Goal: Feedback & Contribution: Submit feedback/report problem

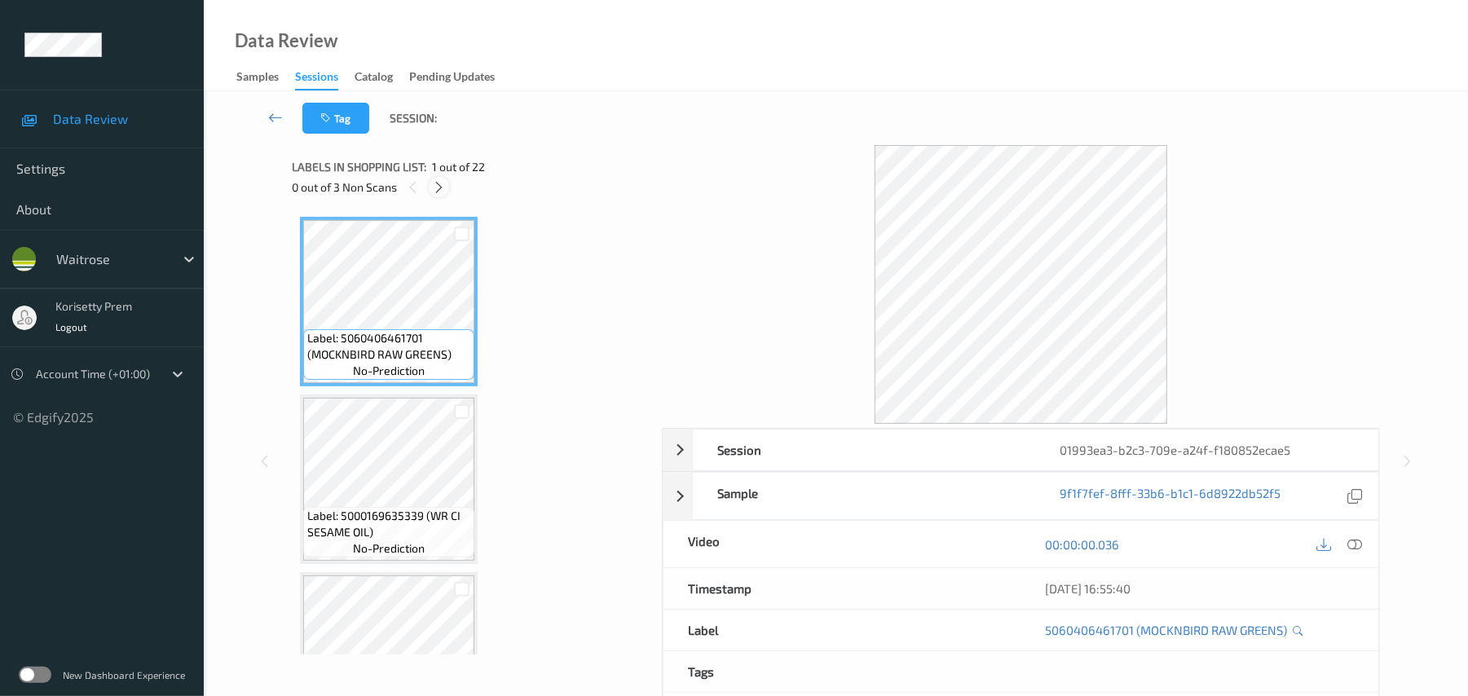
click at [440, 186] on icon at bounding box center [439, 187] width 14 height 15
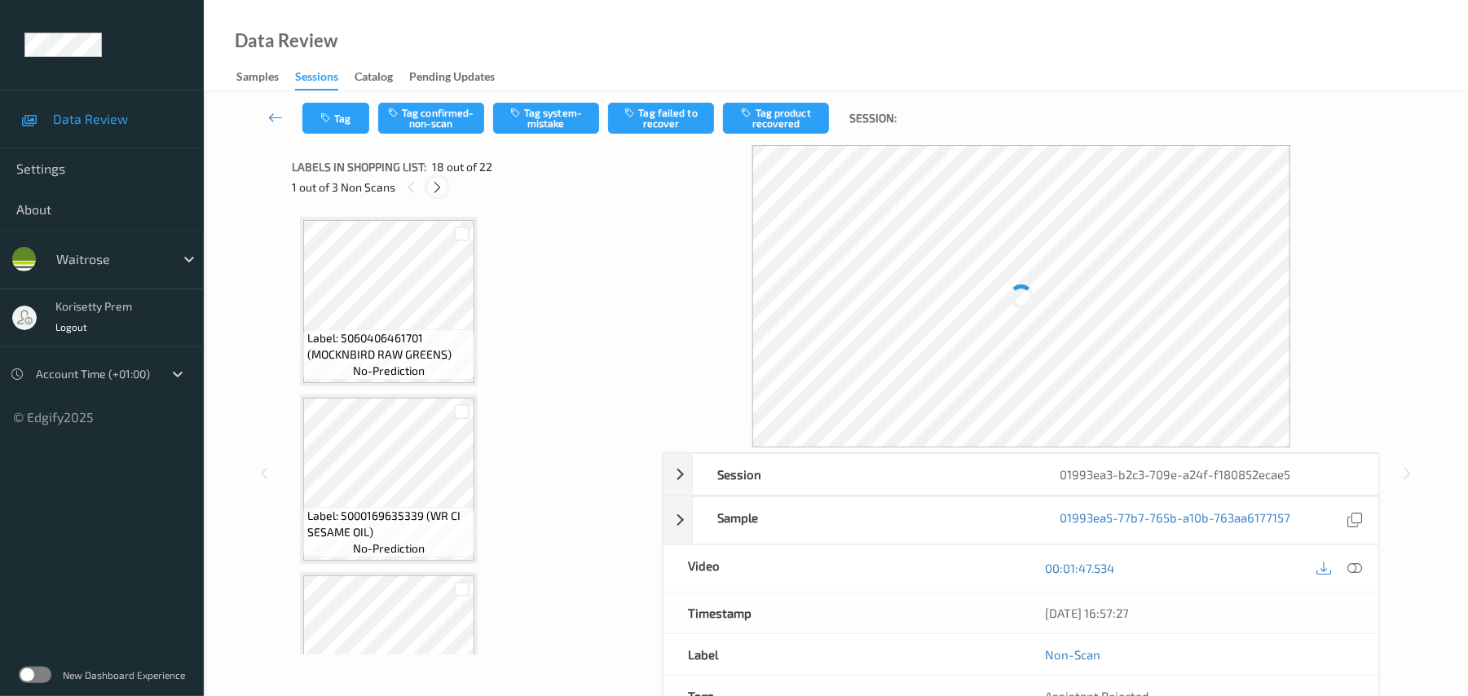
scroll to position [2852, 0]
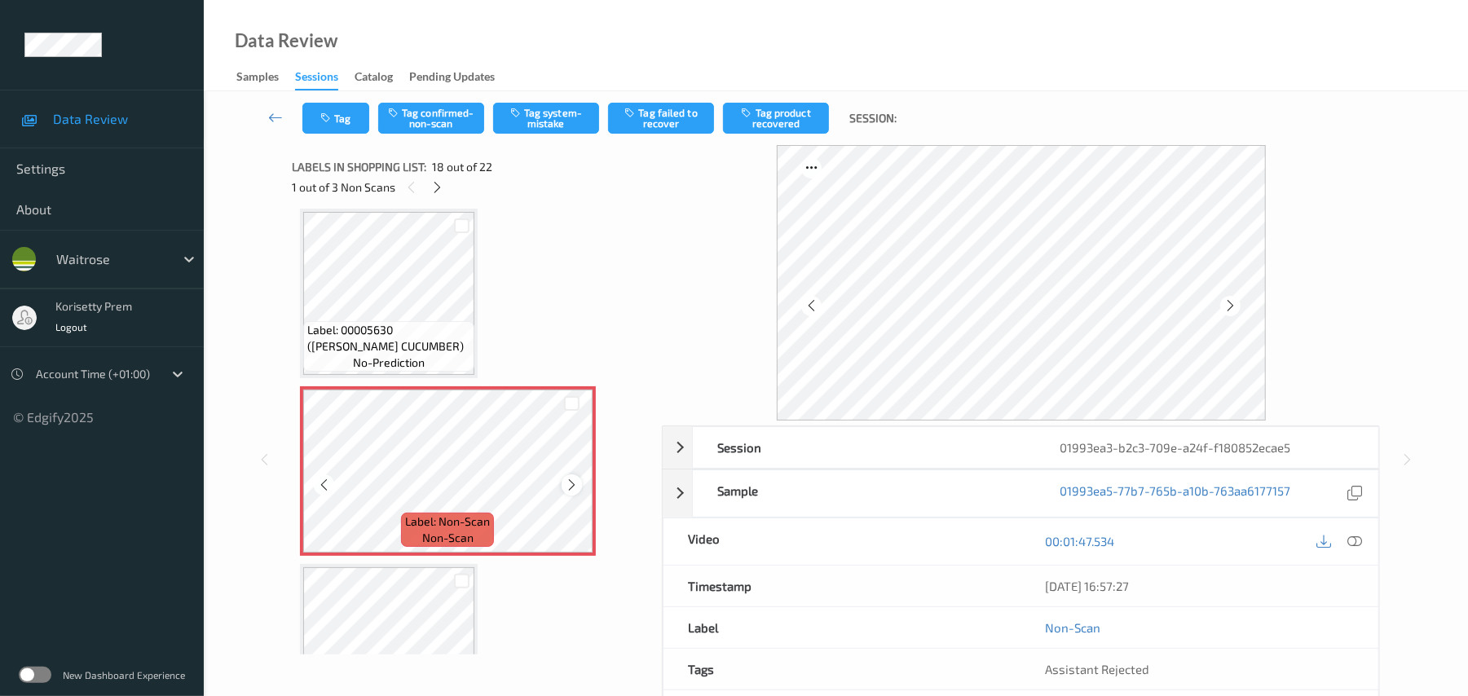
click at [572, 481] on icon at bounding box center [572, 485] width 14 height 15
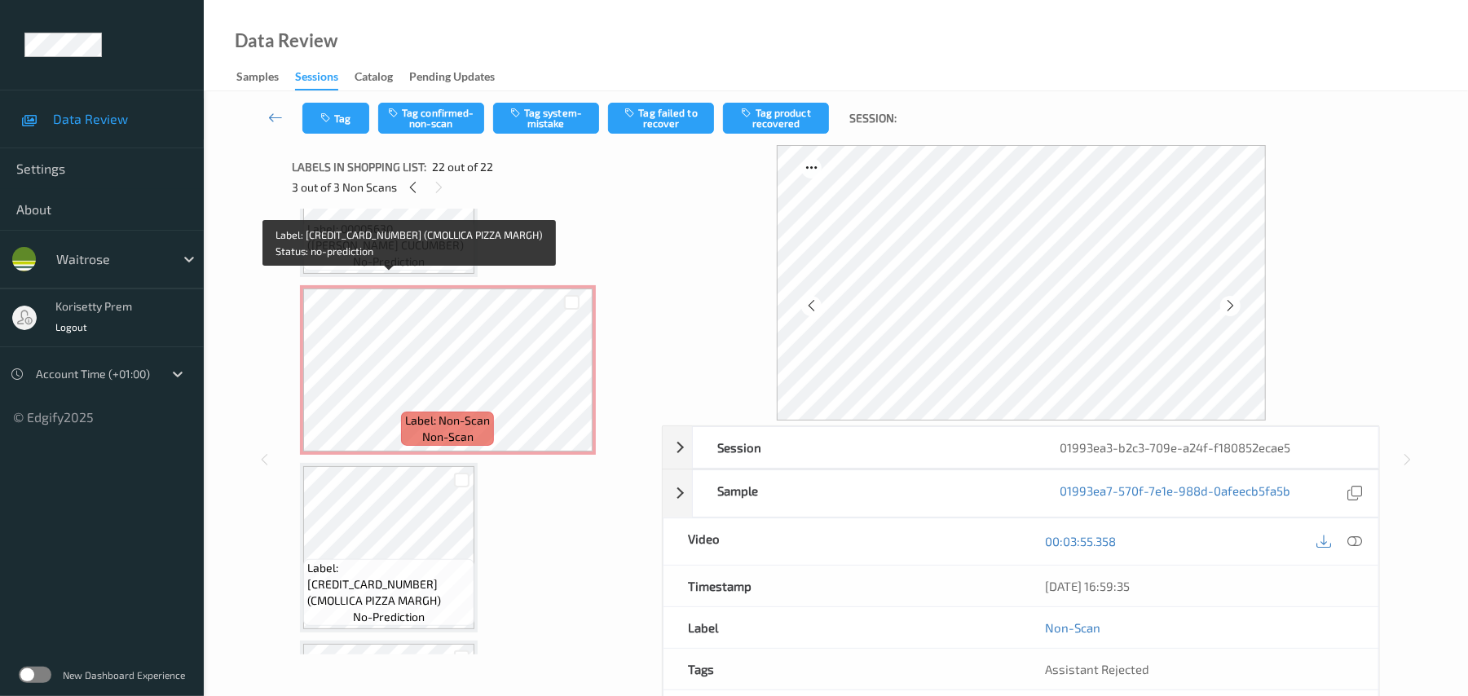
scroll to position [2929, 0]
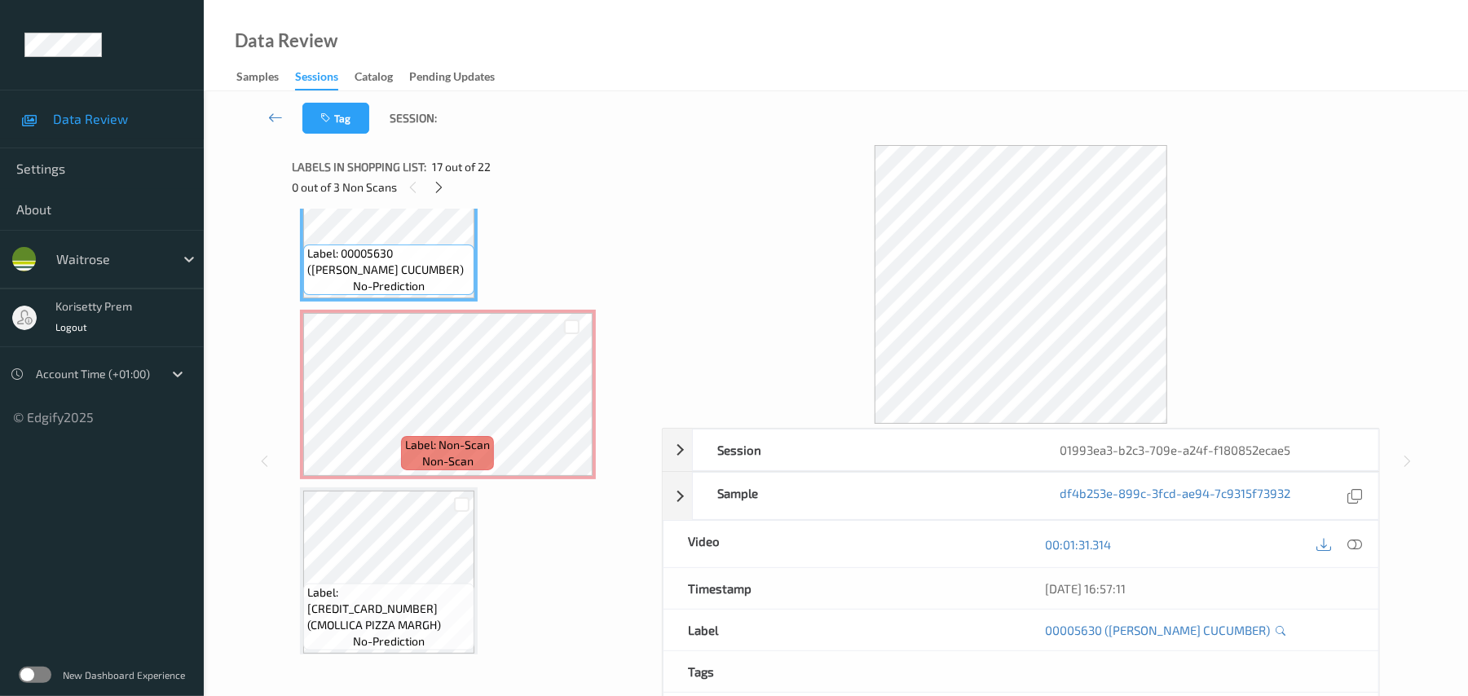
click at [1354, 545] on icon at bounding box center [1355, 544] width 15 height 15
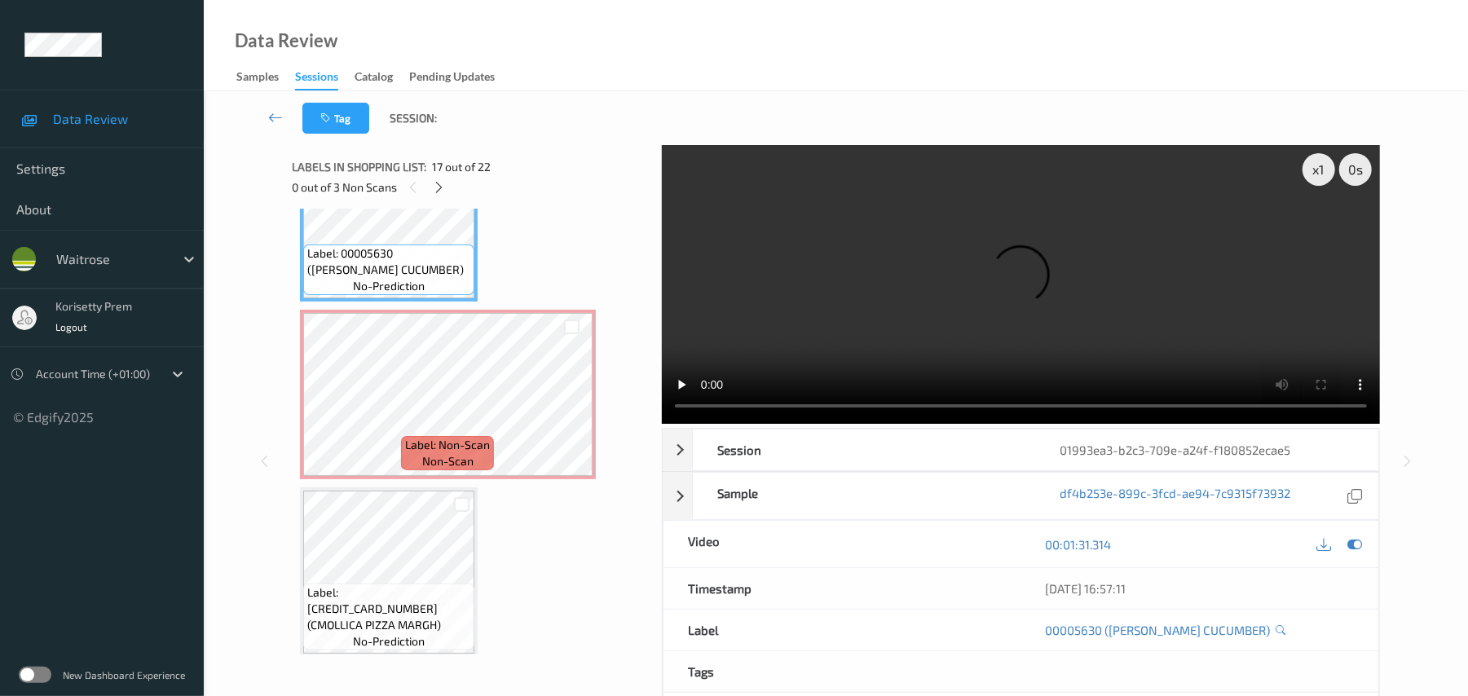
click at [825, 294] on video at bounding box center [1021, 284] width 718 height 279
click at [1044, 248] on video at bounding box center [1021, 284] width 718 height 279
click at [806, 271] on video at bounding box center [1021, 284] width 718 height 279
click at [947, 307] on video at bounding box center [1021, 284] width 718 height 279
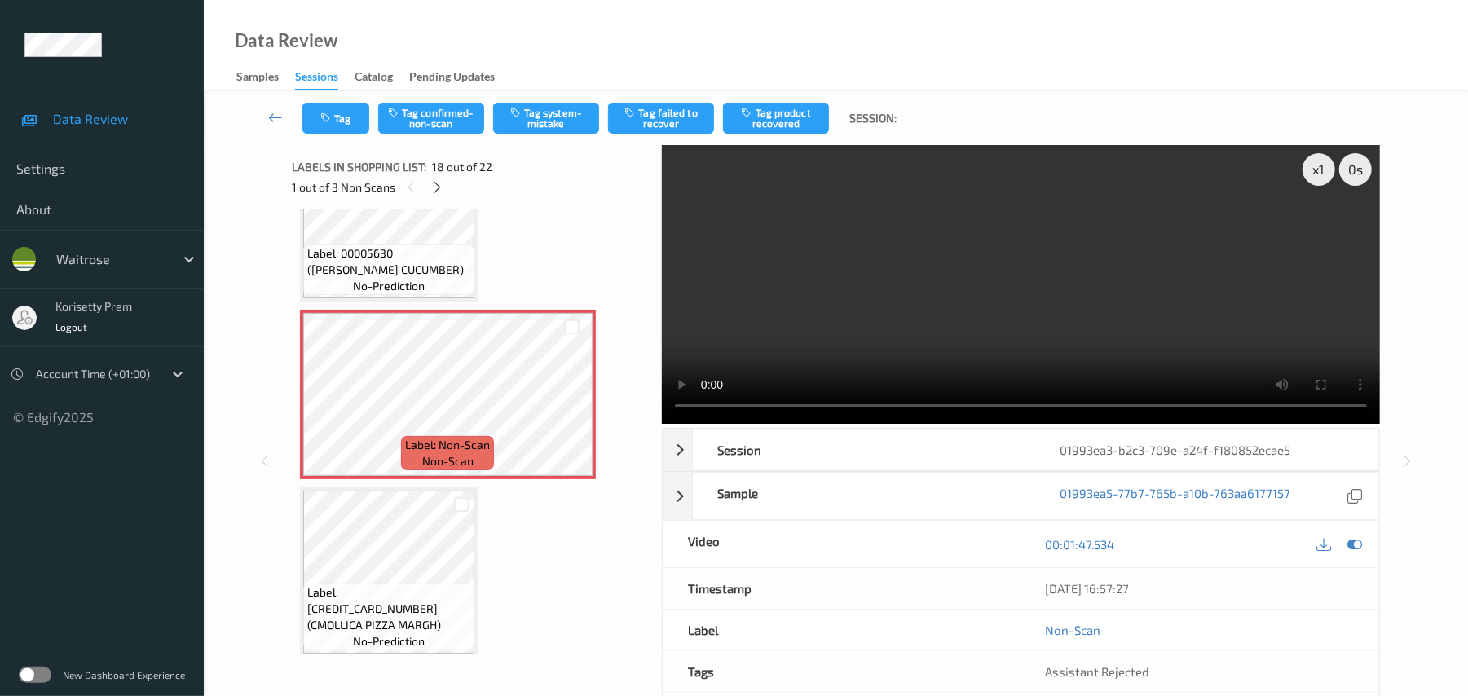
click at [970, 321] on video at bounding box center [1021, 284] width 718 height 279
click at [977, 307] on video at bounding box center [1021, 284] width 718 height 279
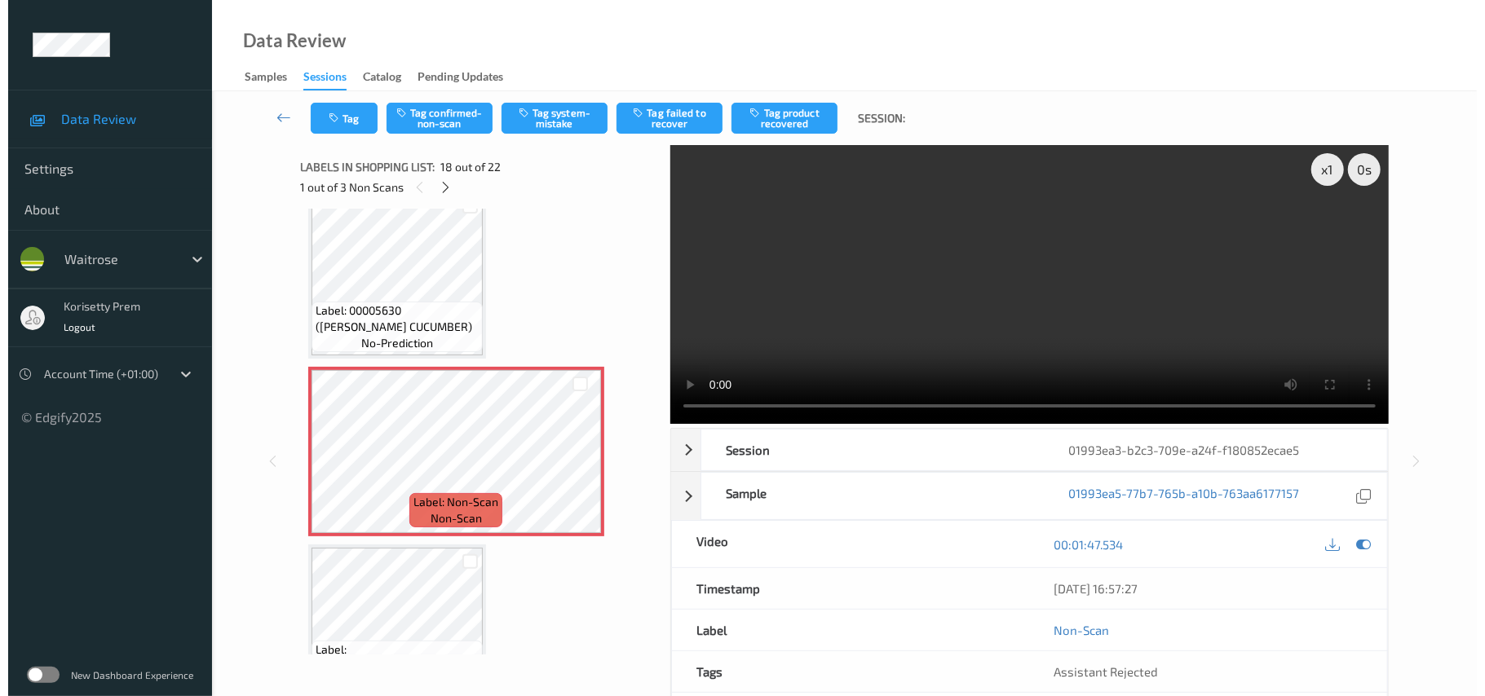
scroll to position [2819, 0]
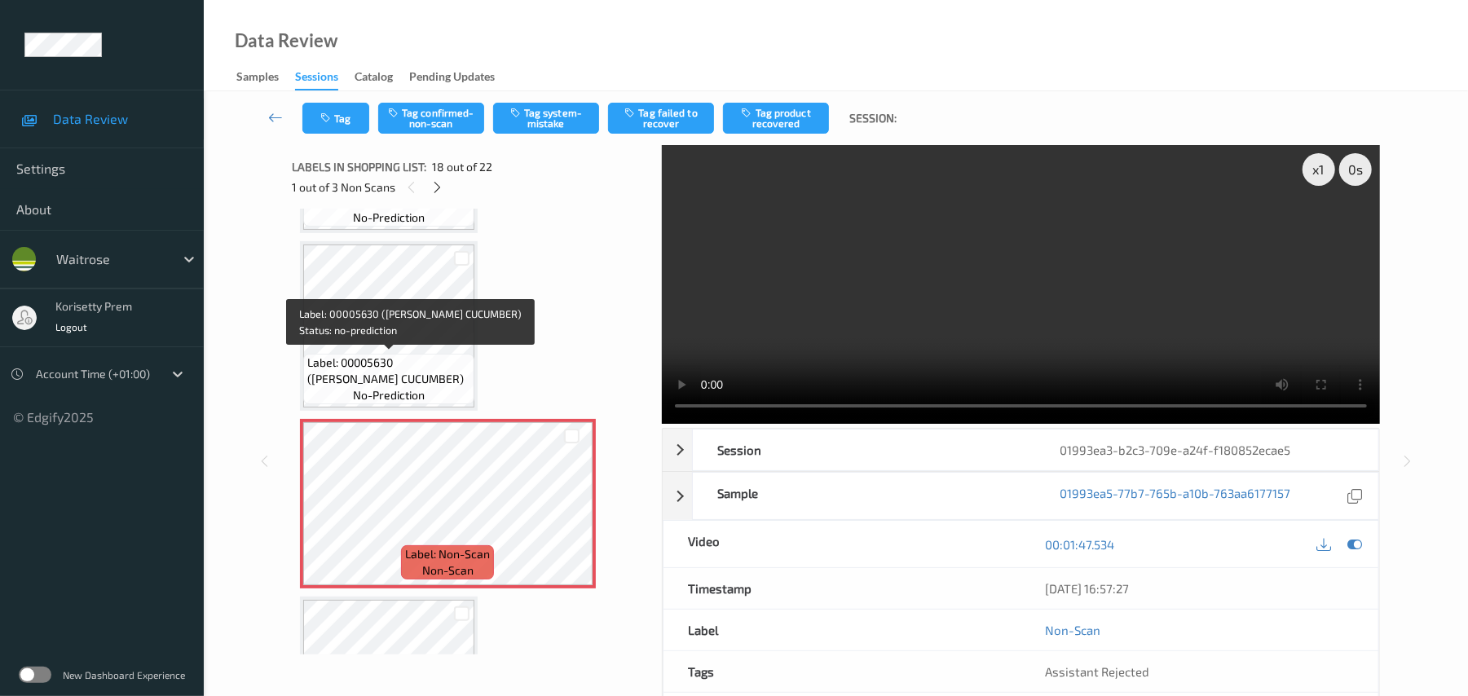
click at [375, 355] on span "Label: 00005630 ([PERSON_NAME] CUCUMBER)" at bounding box center [388, 371] width 163 height 33
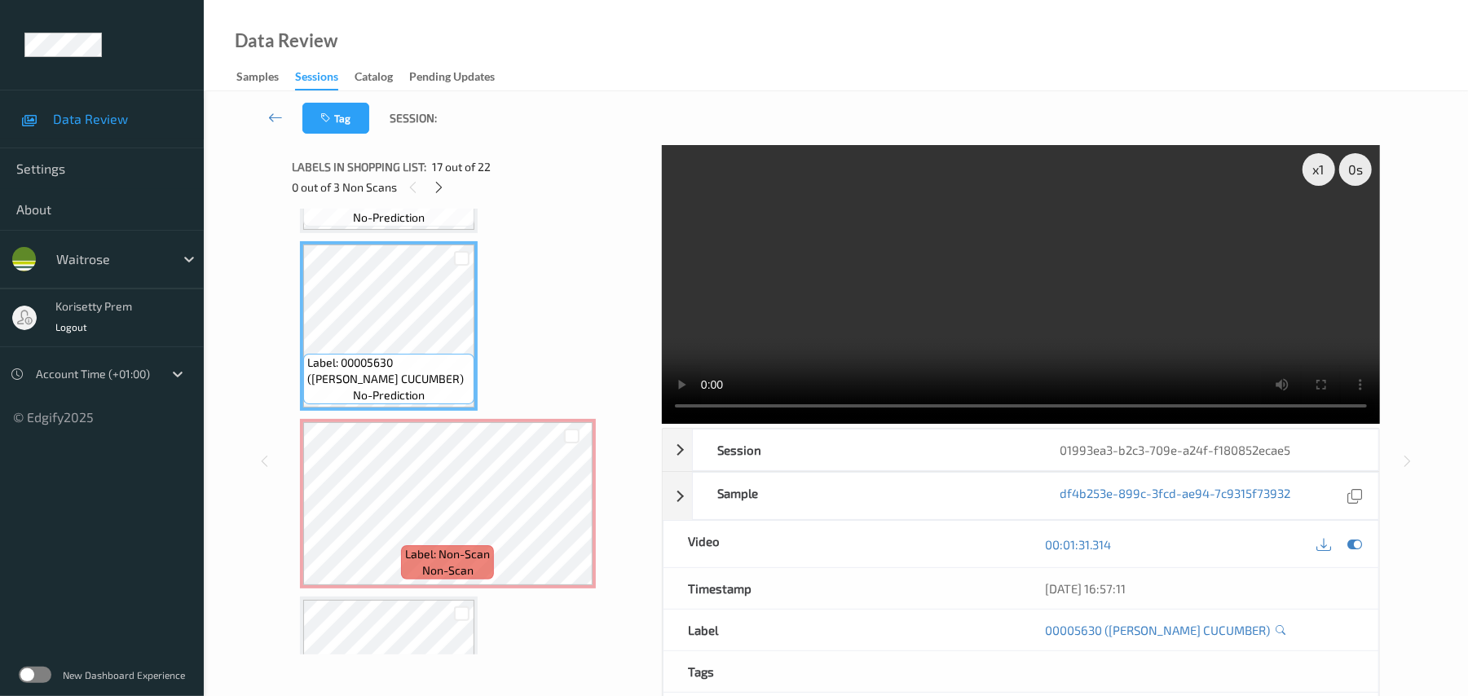
click at [933, 342] on video at bounding box center [1021, 284] width 718 height 279
click at [995, 192] on video at bounding box center [1021, 284] width 718 height 279
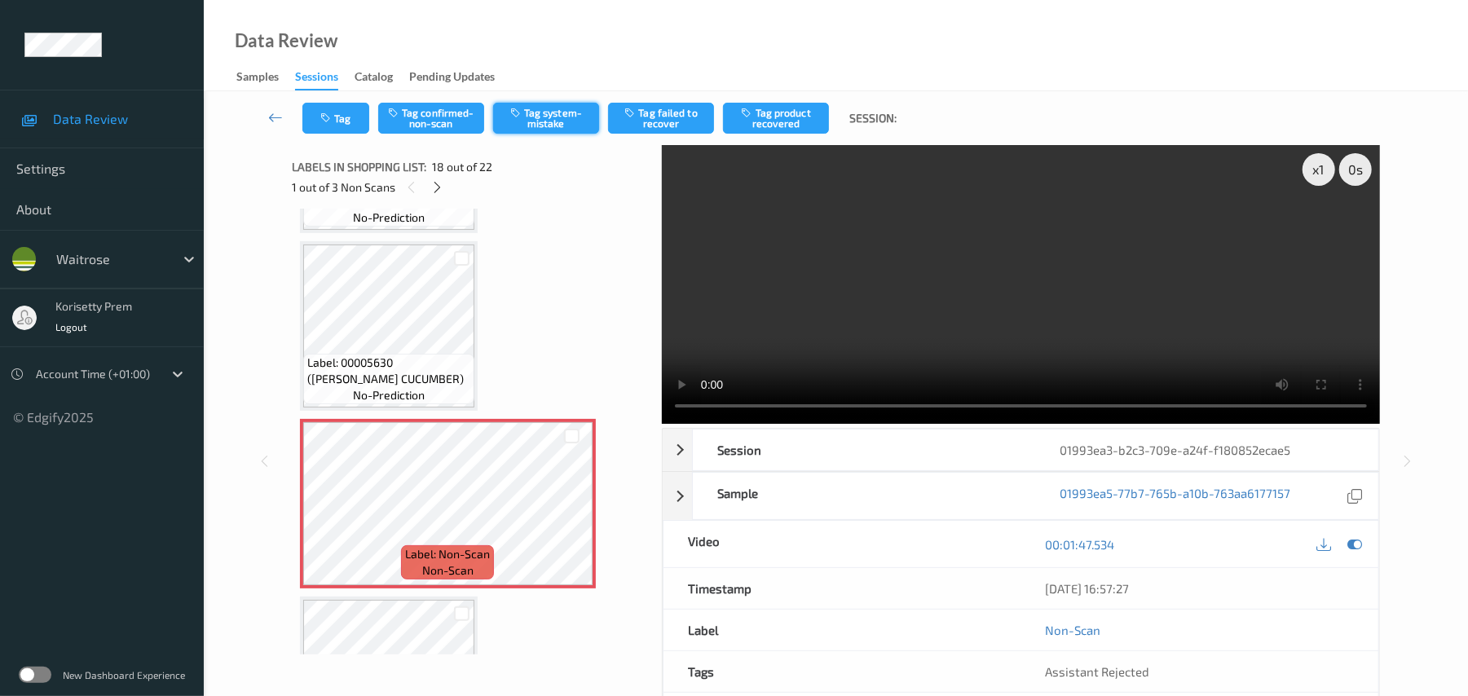
click at [533, 124] on button "Tag system-mistake" at bounding box center [546, 118] width 106 height 31
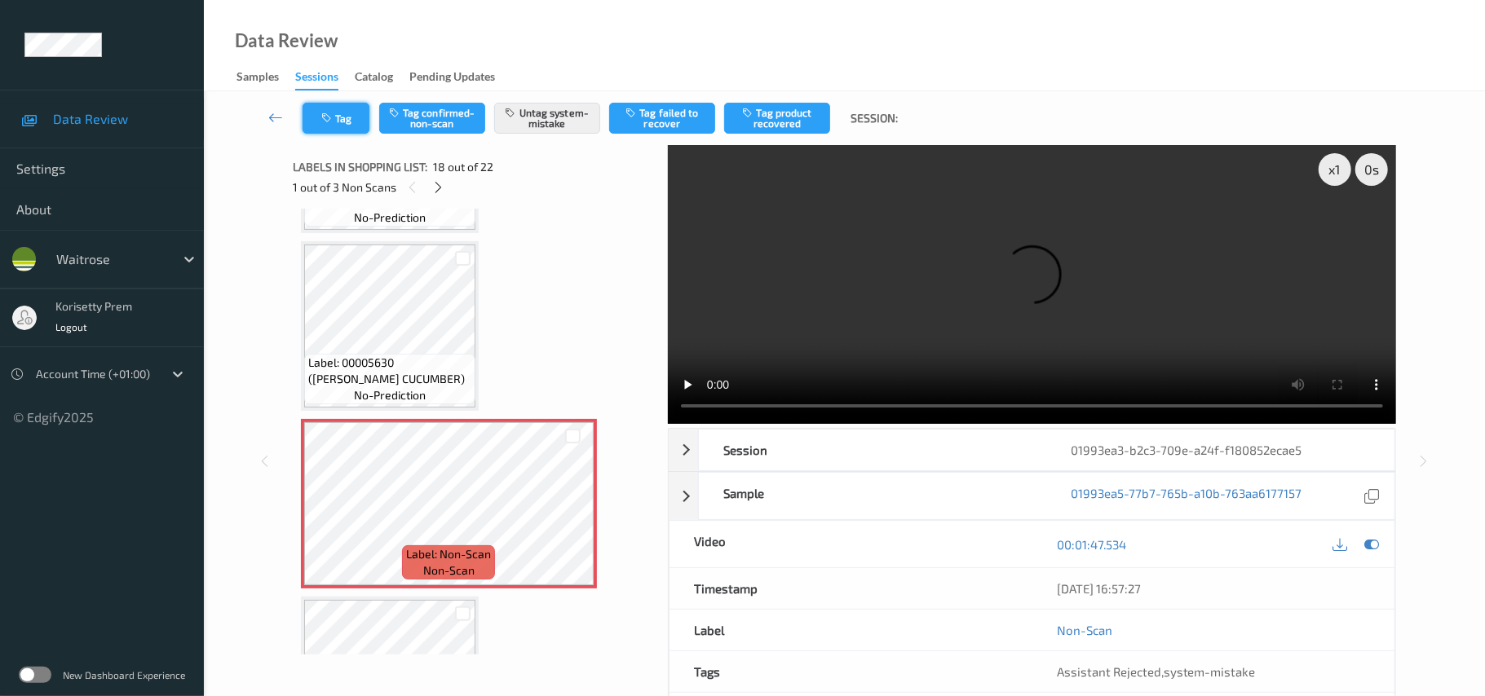
click at [333, 118] on icon "button" at bounding box center [328, 118] width 14 height 11
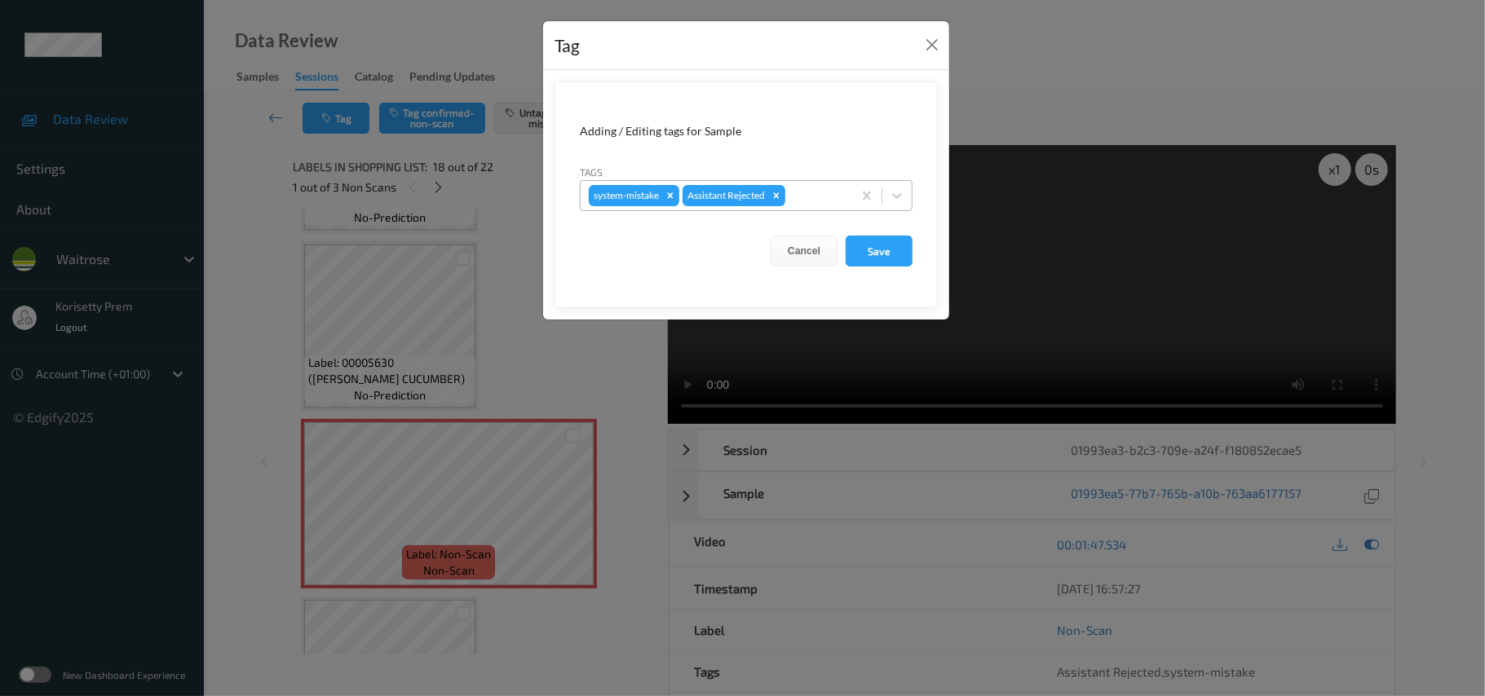
click at [830, 190] on div at bounding box center [815, 196] width 55 height 20
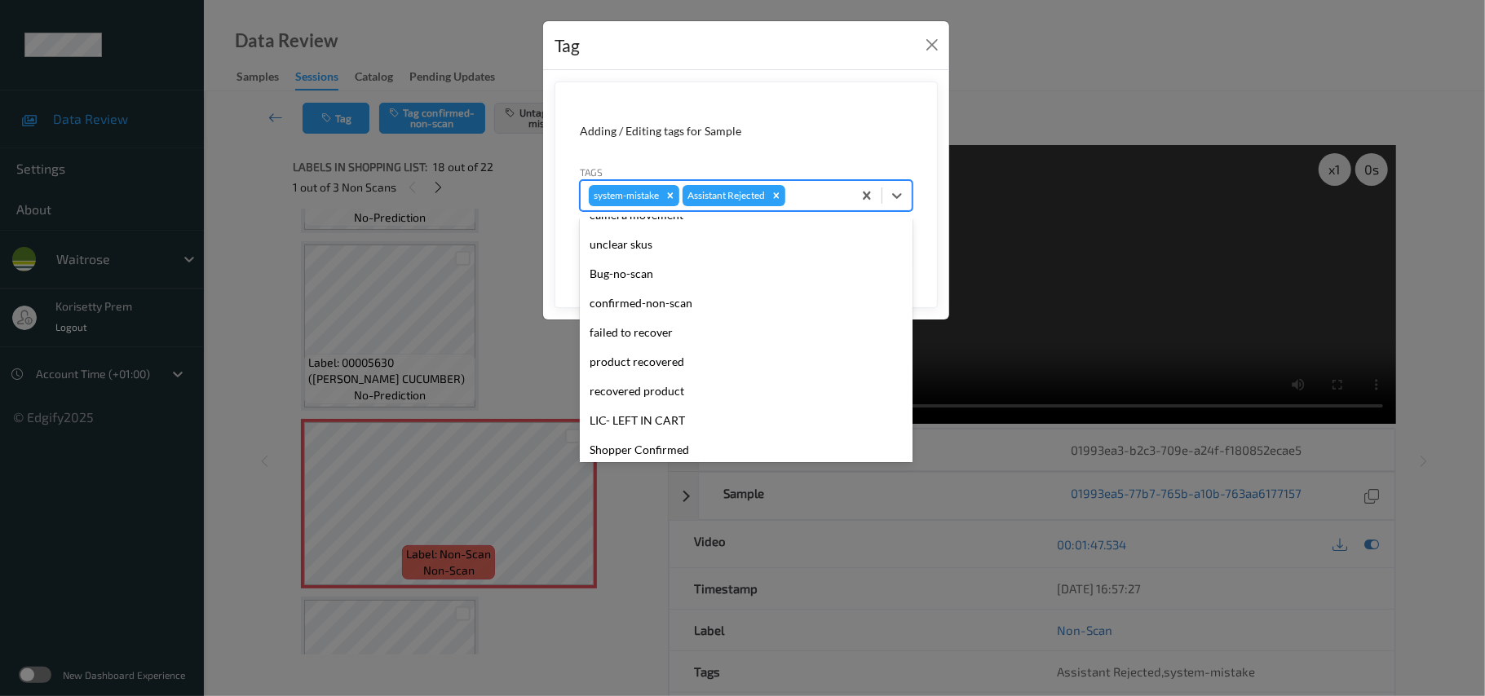
scroll to position [0, 0]
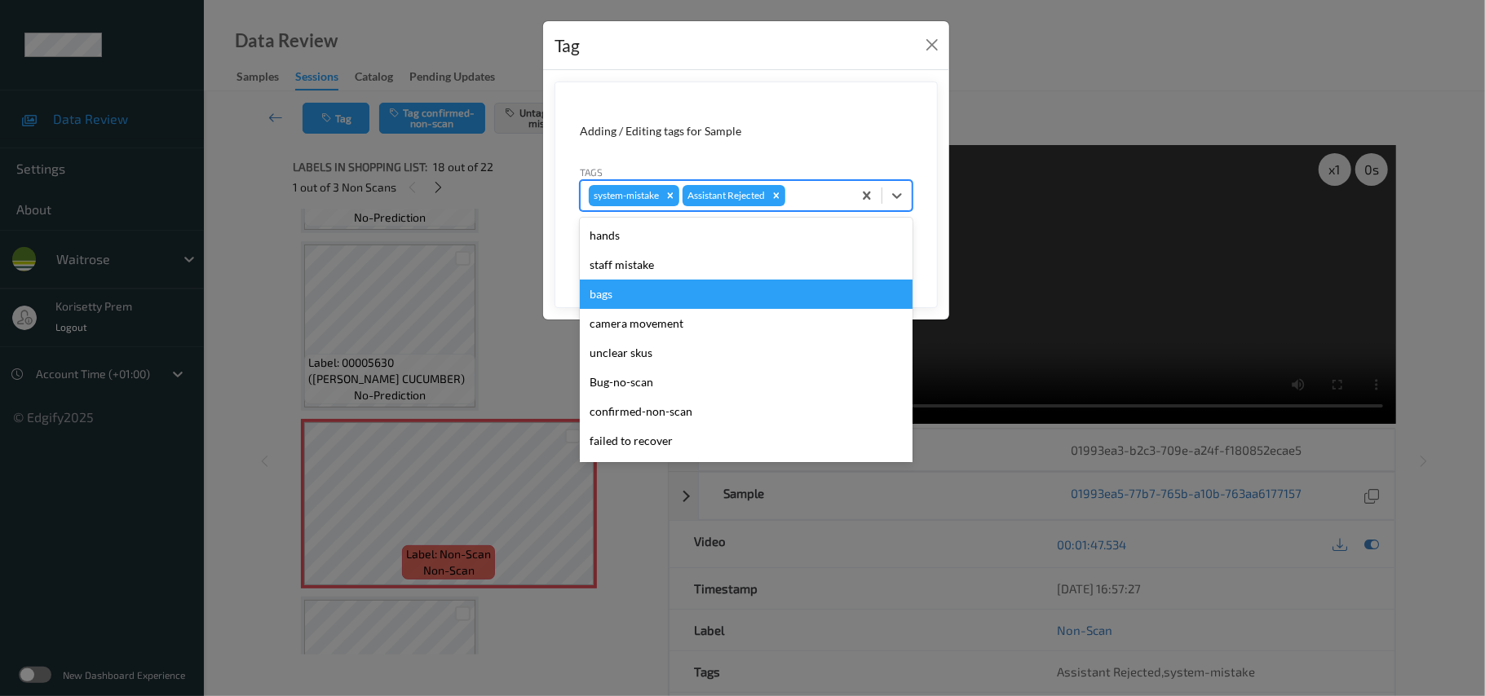
click at [647, 295] on div "bags" at bounding box center [746, 294] width 333 height 29
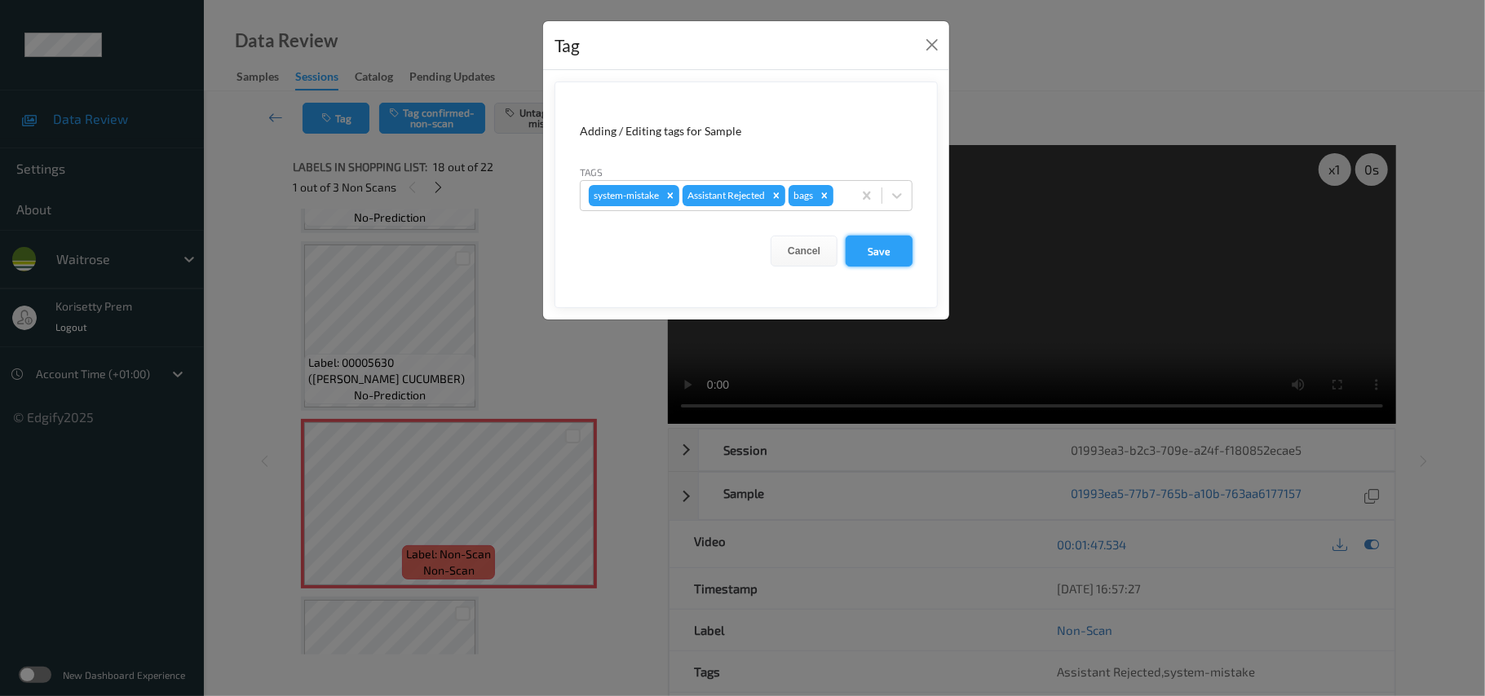
click at [871, 255] on button "Save" at bounding box center [878, 251] width 67 height 31
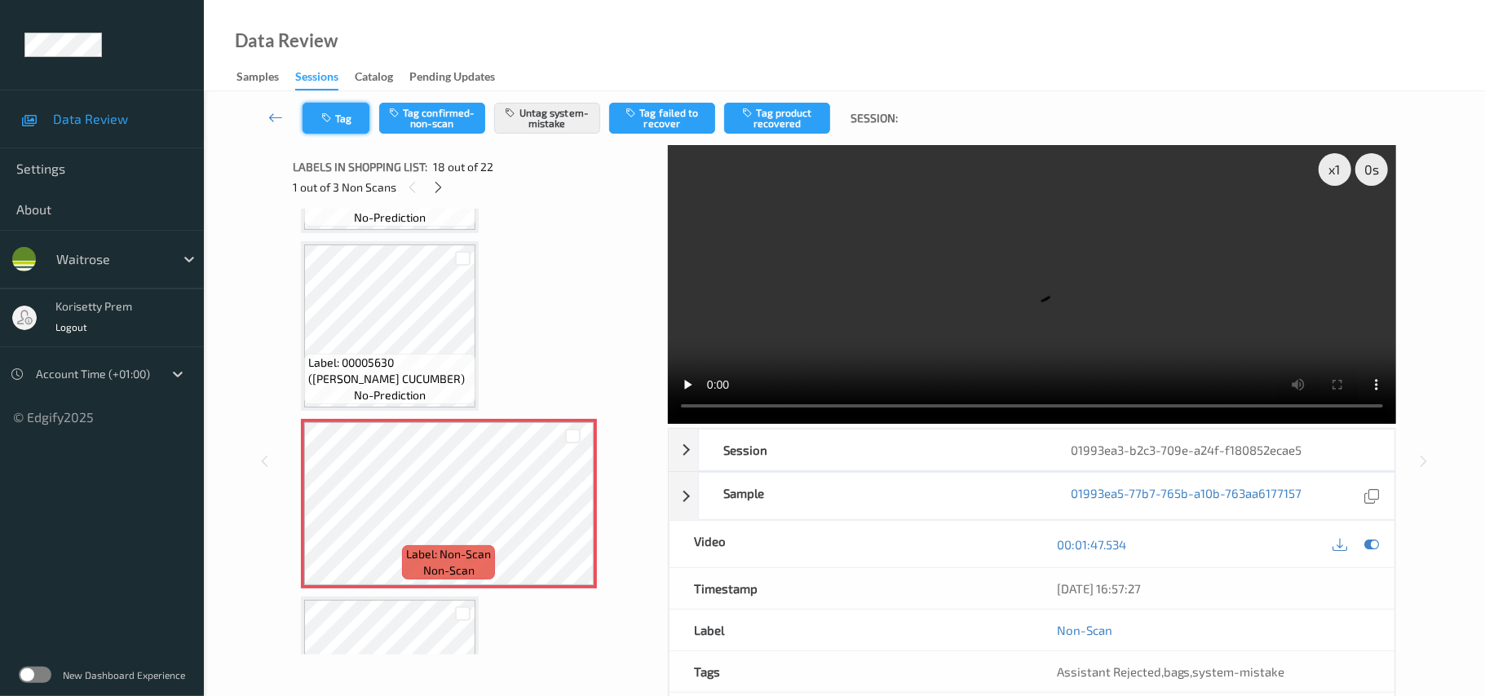
click at [346, 117] on button "Tag" at bounding box center [335, 118] width 67 height 31
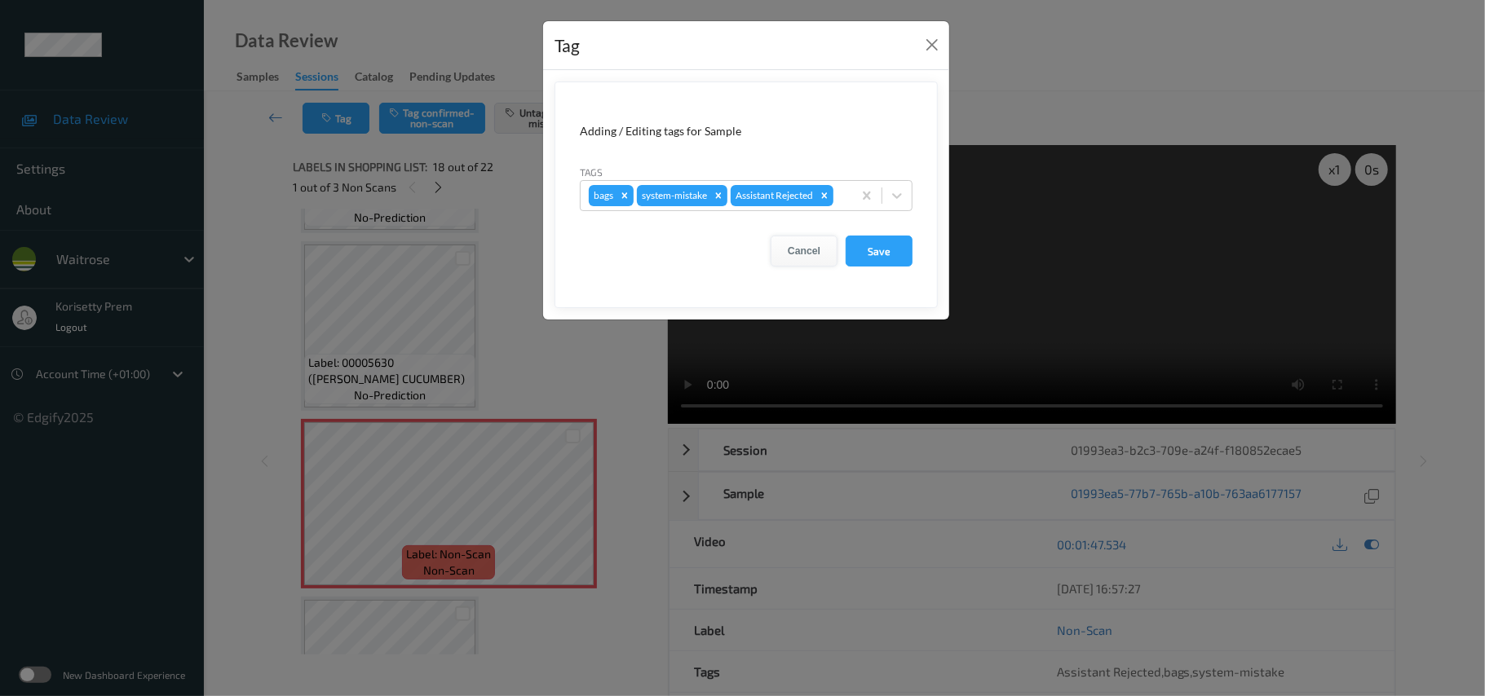
click at [801, 249] on button "Cancel" at bounding box center [803, 251] width 67 height 31
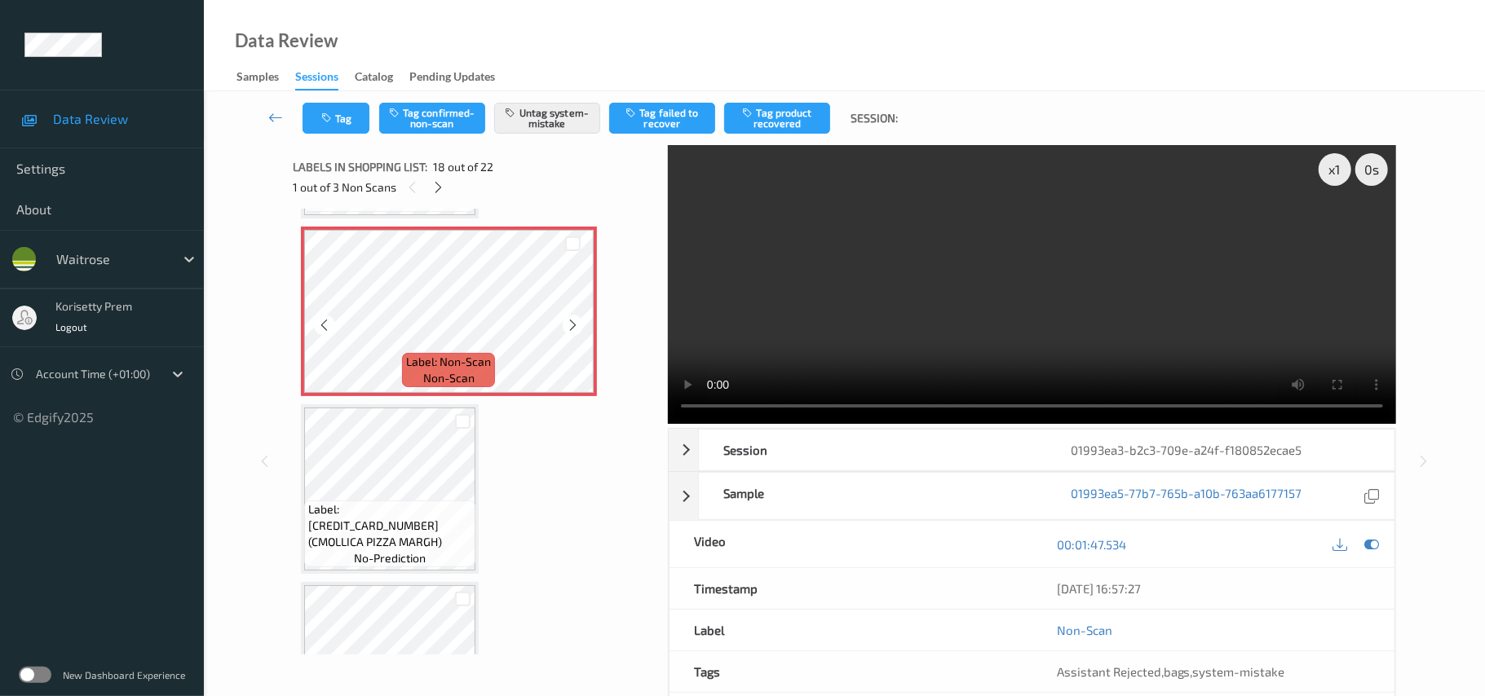
scroll to position [3037, 0]
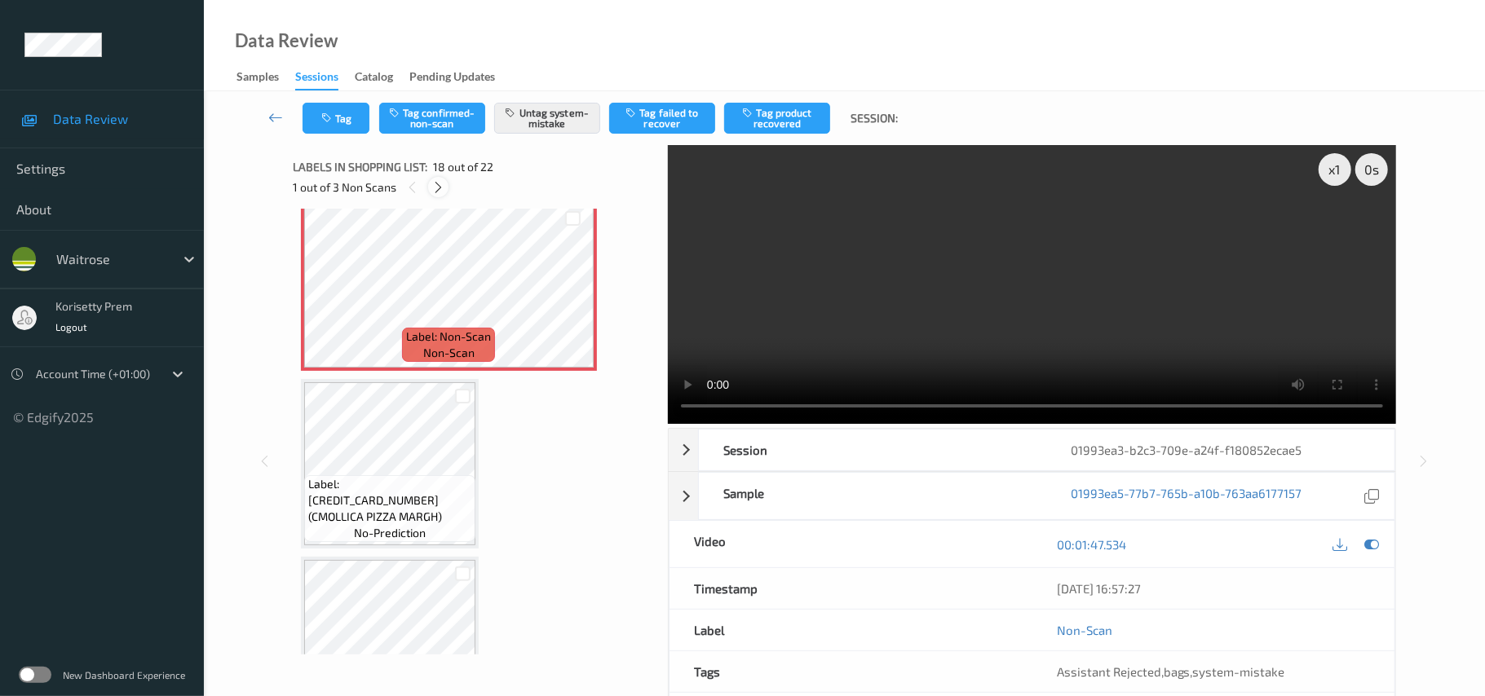
click at [438, 177] on div at bounding box center [438, 187] width 20 height 20
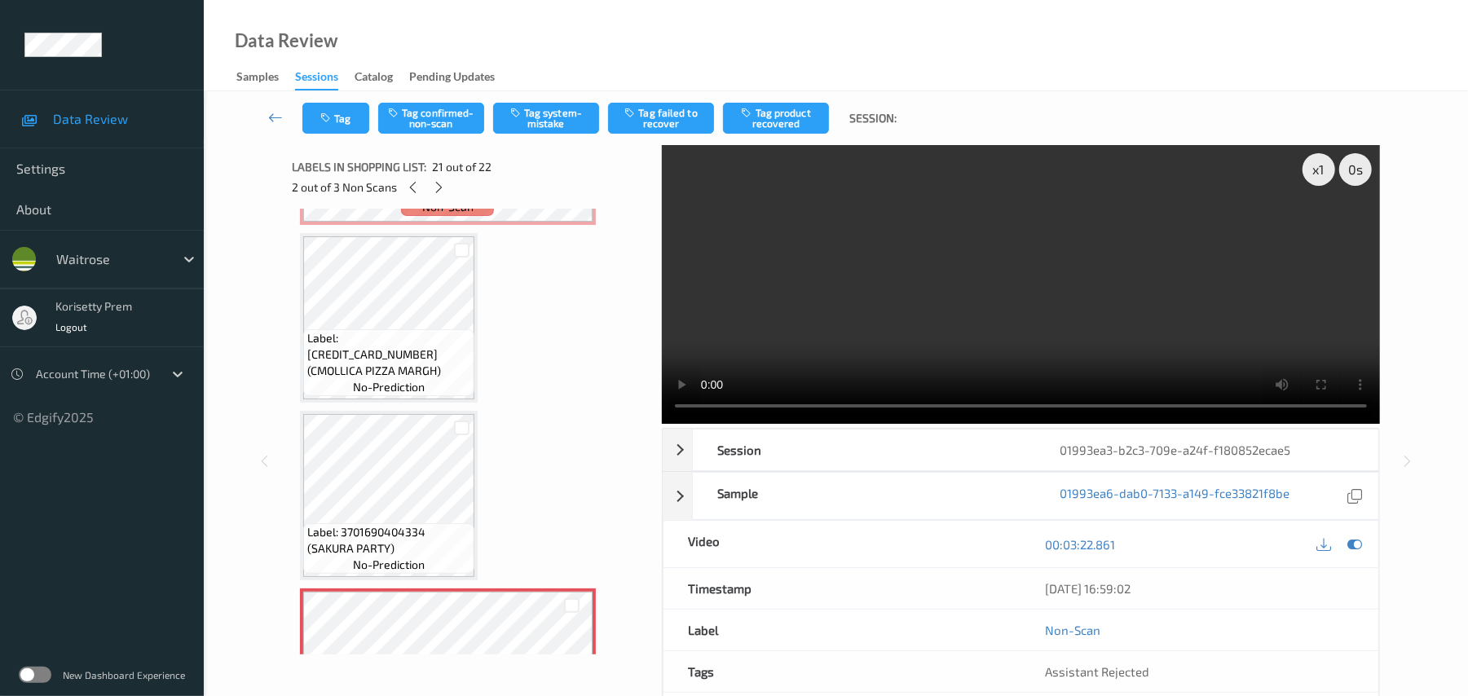
scroll to position [3167, 0]
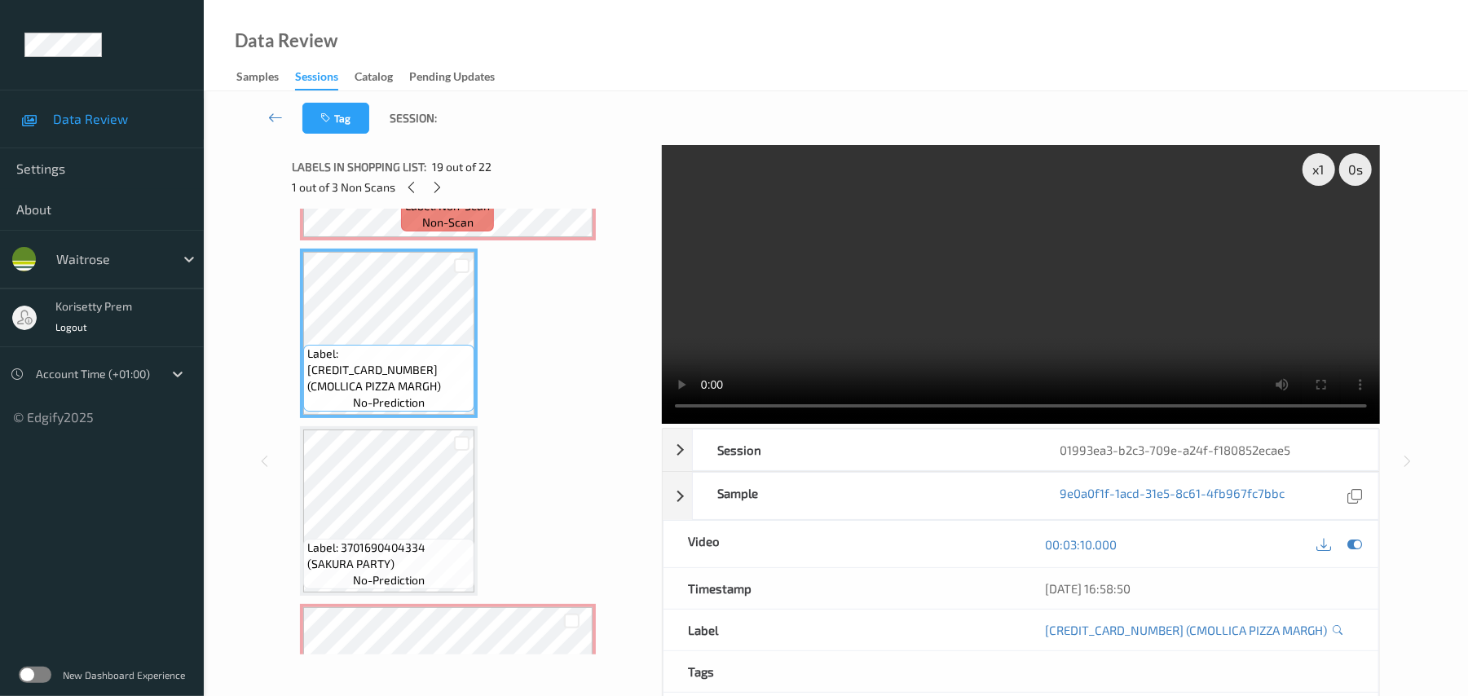
click at [872, 336] on video at bounding box center [1021, 284] width 718 height 279
click at [855, 326] on video at bounding box center [1021, 284] width 718 height 279
click at [1249, 353] on video at bounding box center [1021, 284] width 718 height 279
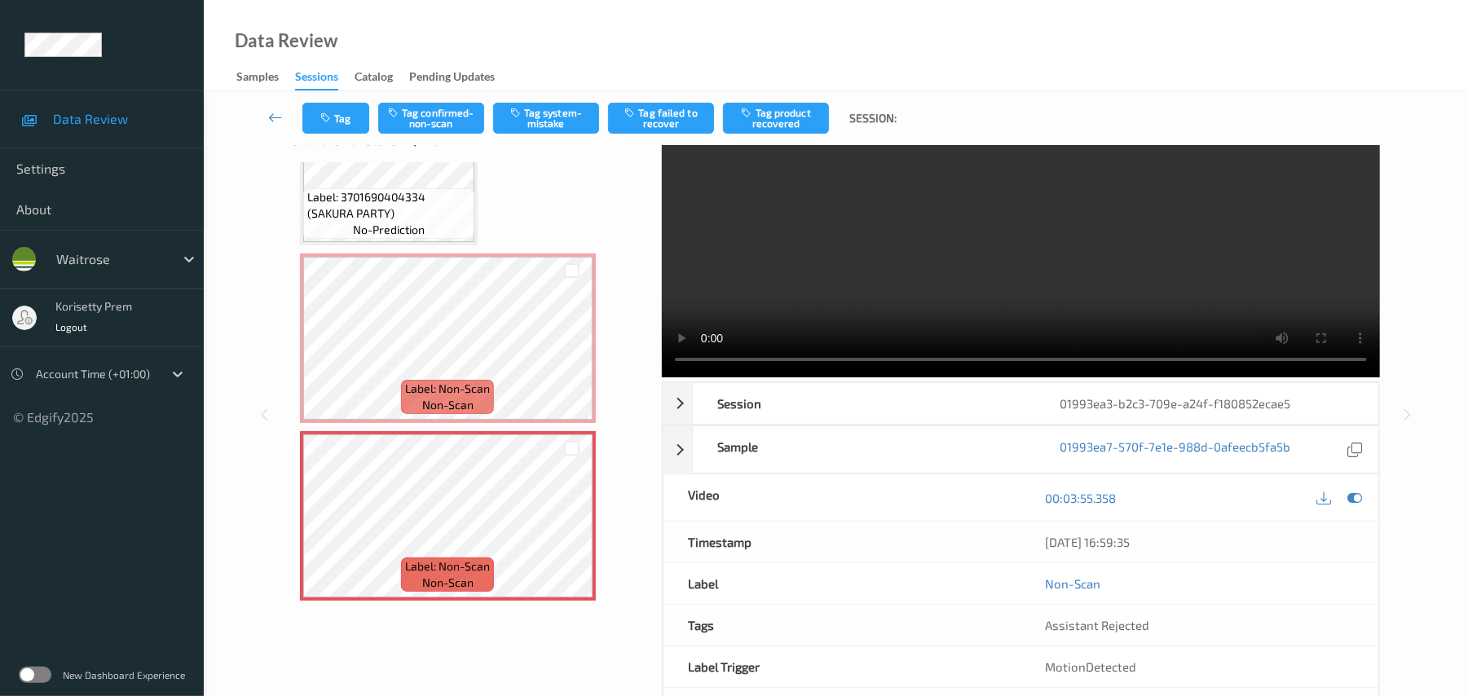
scroll to position [8, 0]
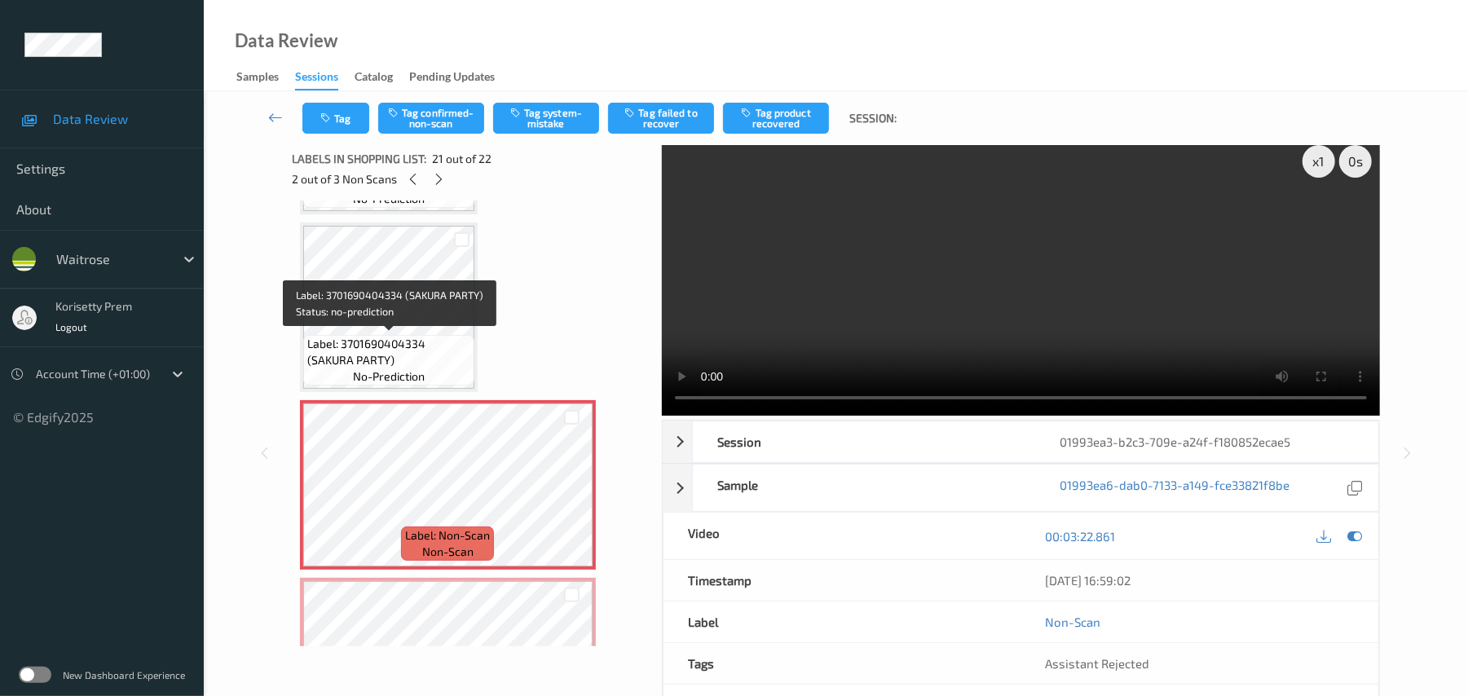
click at [376, 335] on div "Label: 3701690404334 (SAKURA PARTY) no-prediction" at bounding box center [388, 360] width 171 height 51
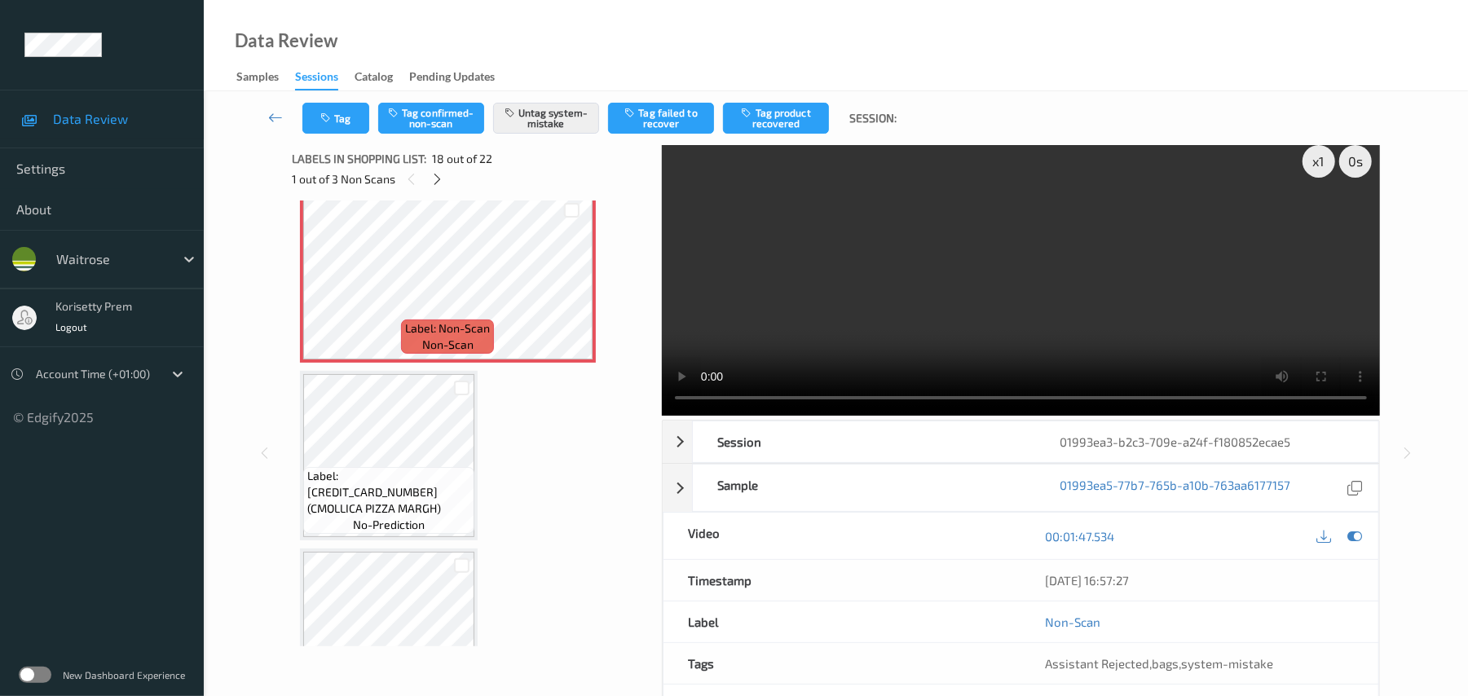
scroll to position [0, 0]
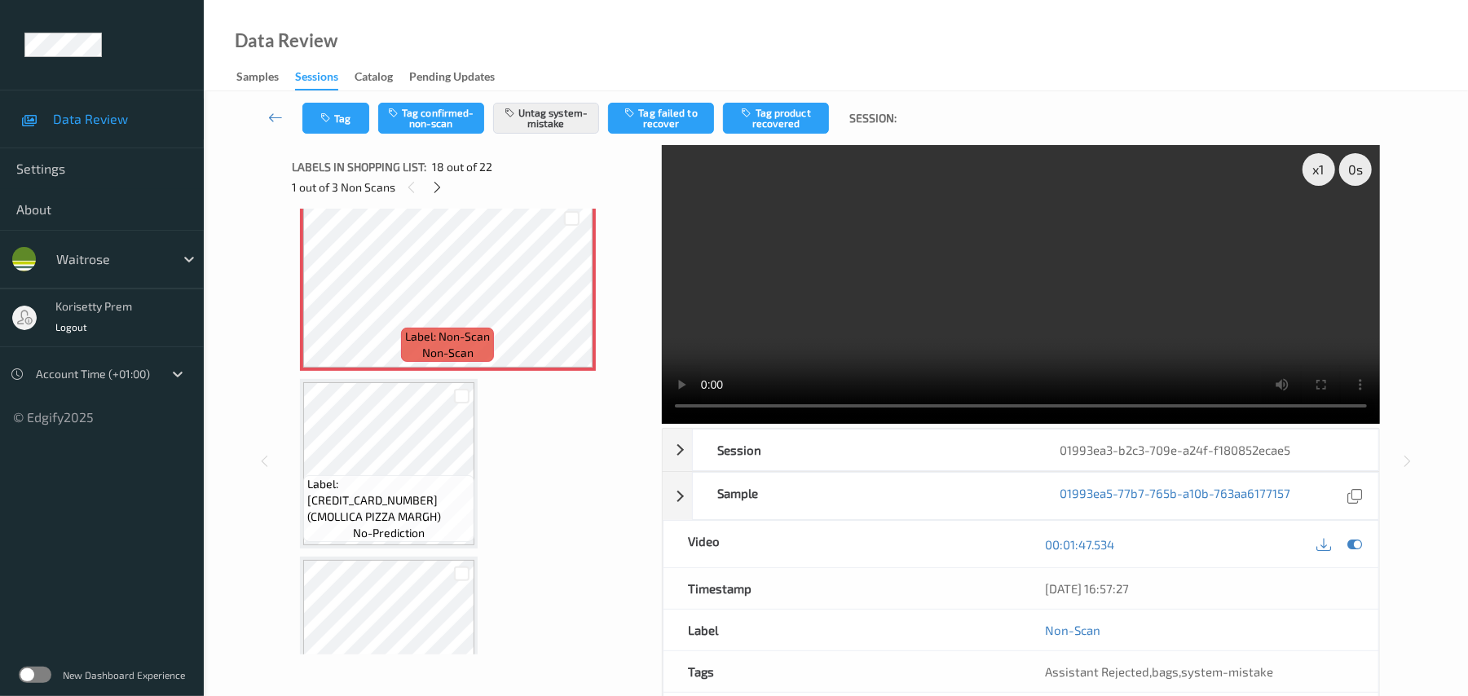
click at [1006, 259] on video at bounding box center [1021, 284] width 718 height 279
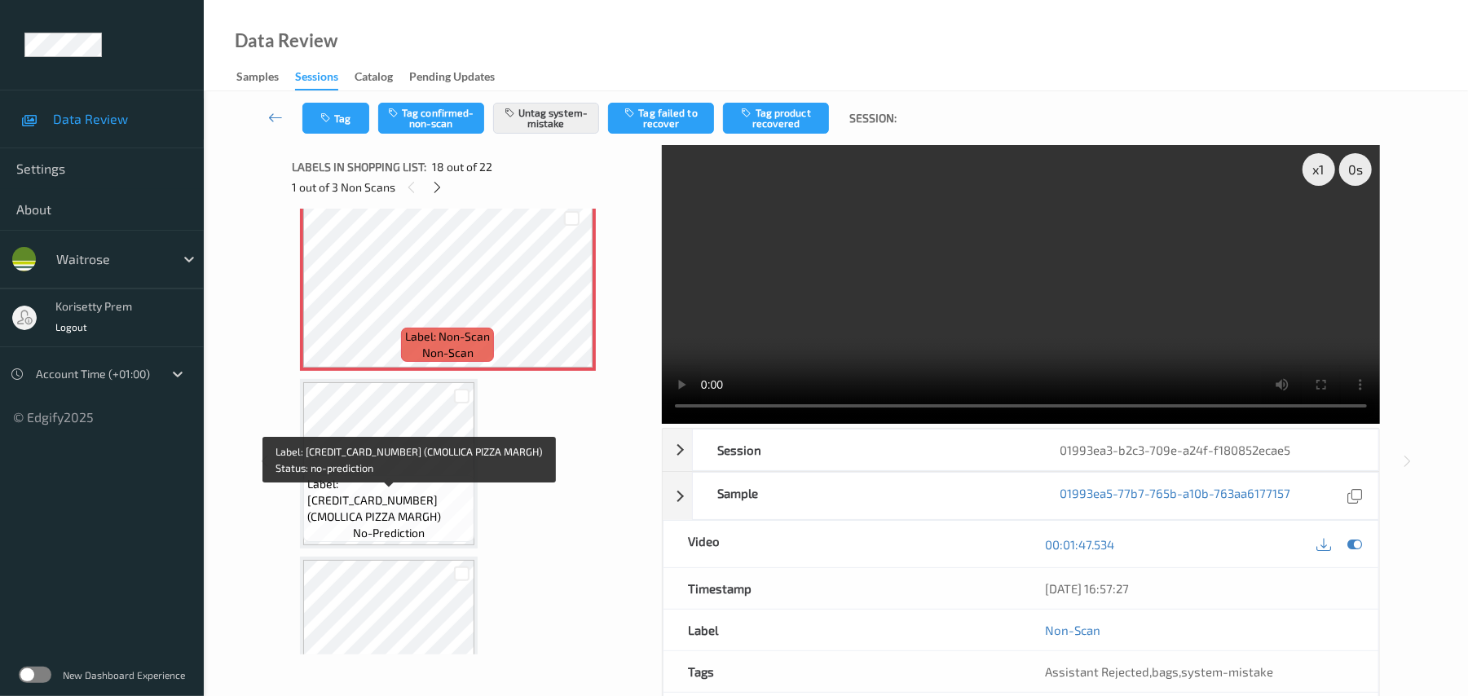
click at [364, 494] on span "Label: [CREDIT_CARD_NUMBER] (CMOLLICA PIZZA MARGH)" at bounding box center [388, 500] width 163 height 49
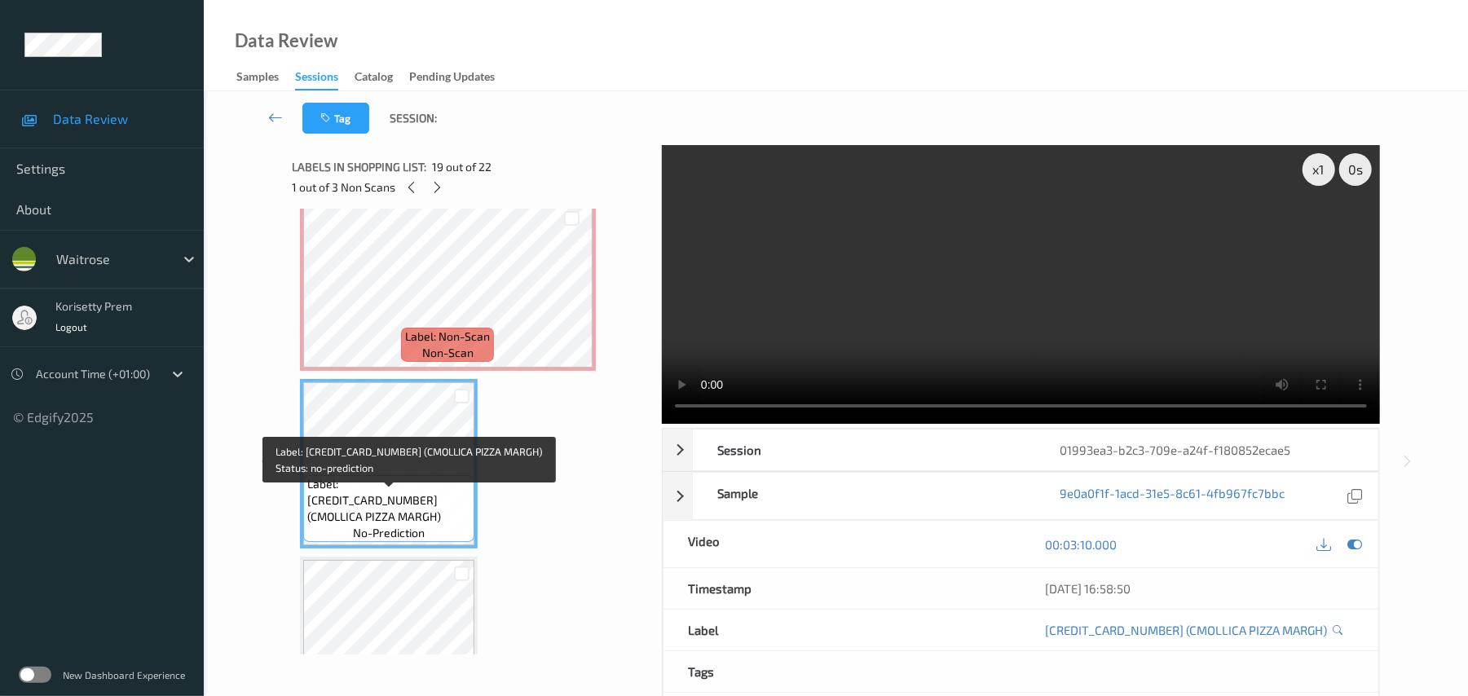
scroll to position [3145, 0]
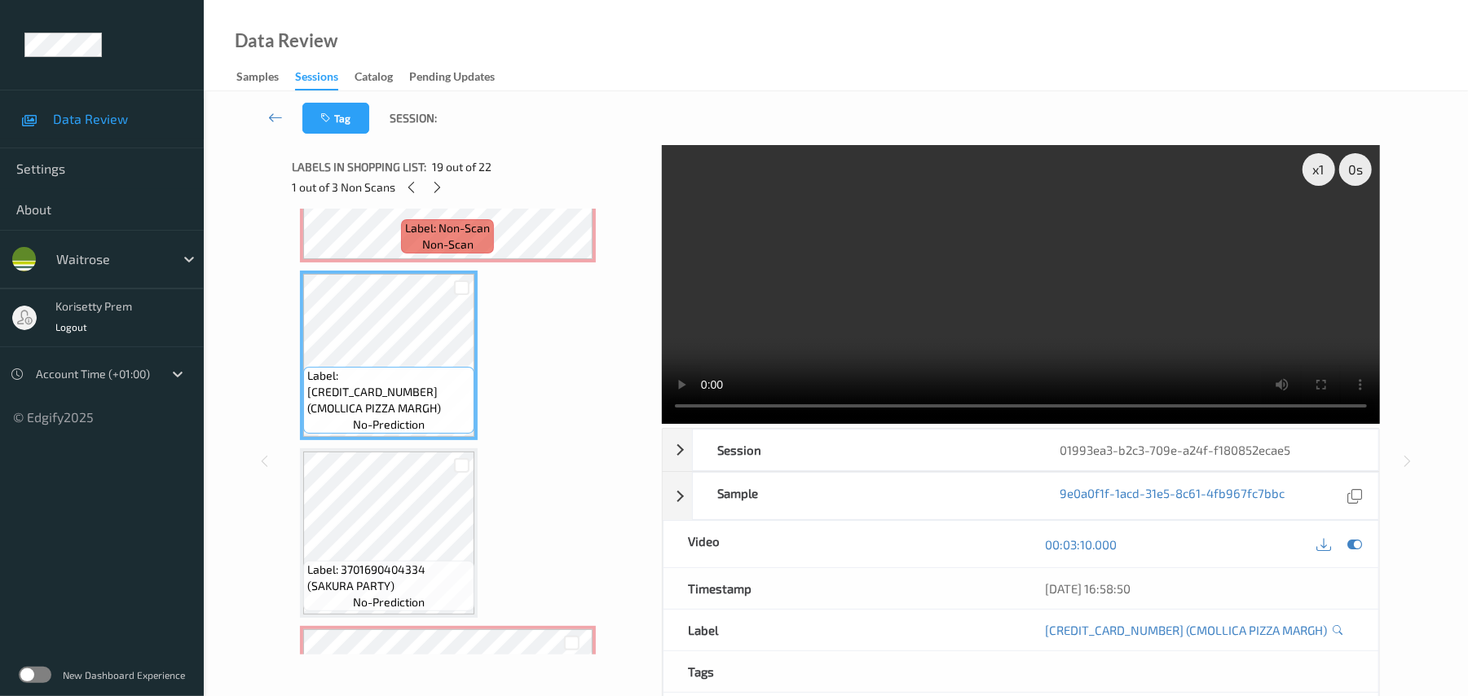
click at [947, 328] on video at bounding box center [1021, 284] width 718 height 279
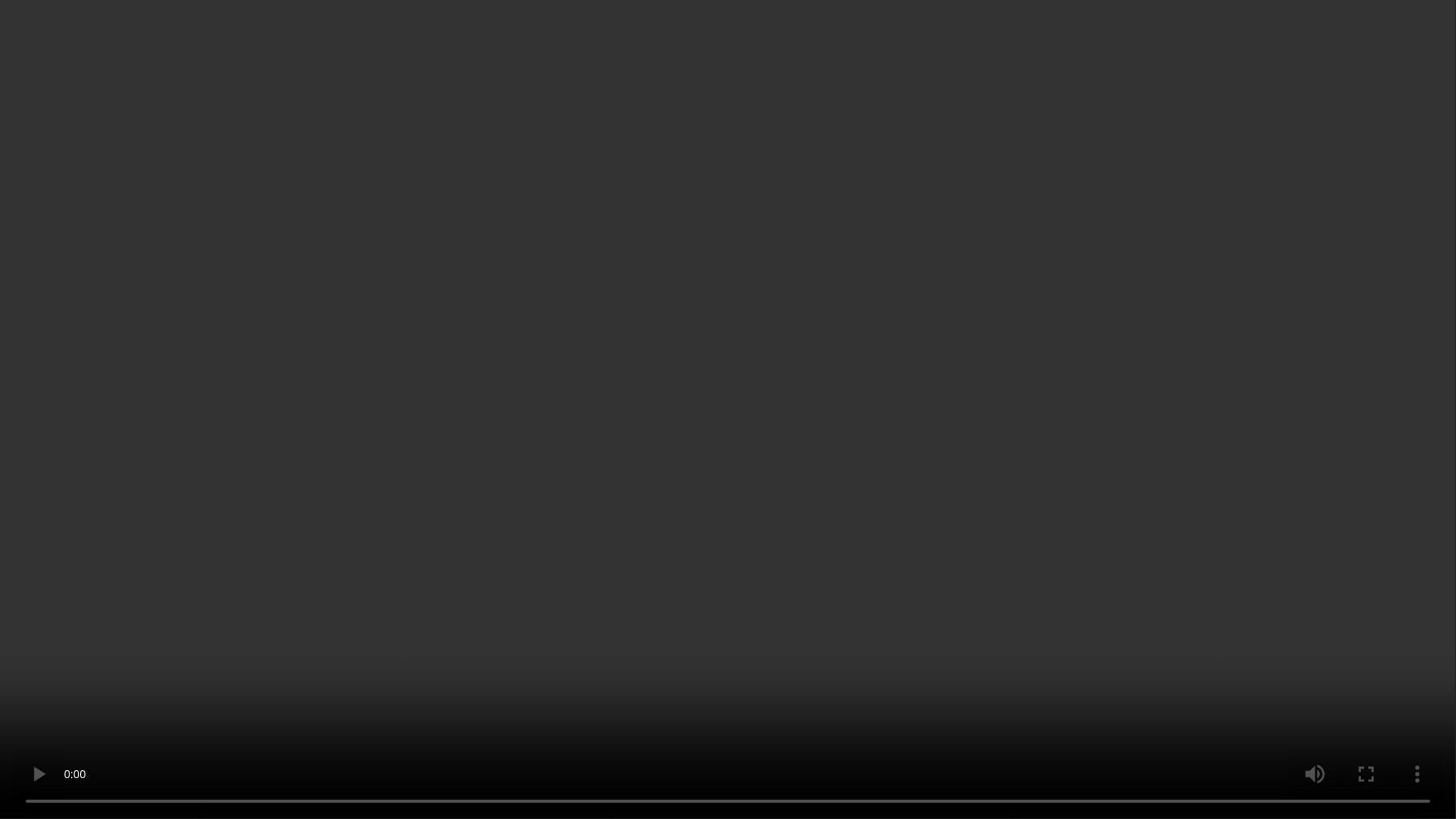
click at [1171, 533] on video at bounding box center [728, 409] width 1456 height 819
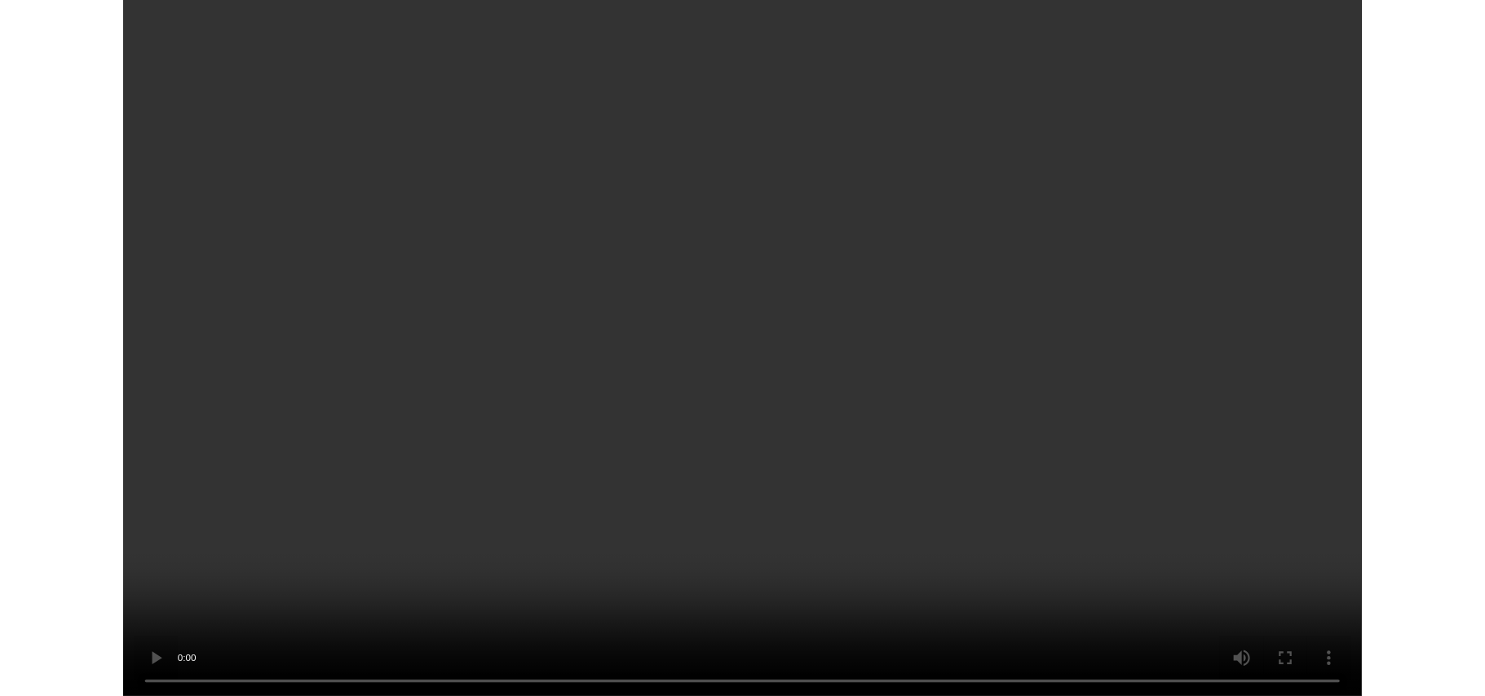
scroll to position [3334, 0]
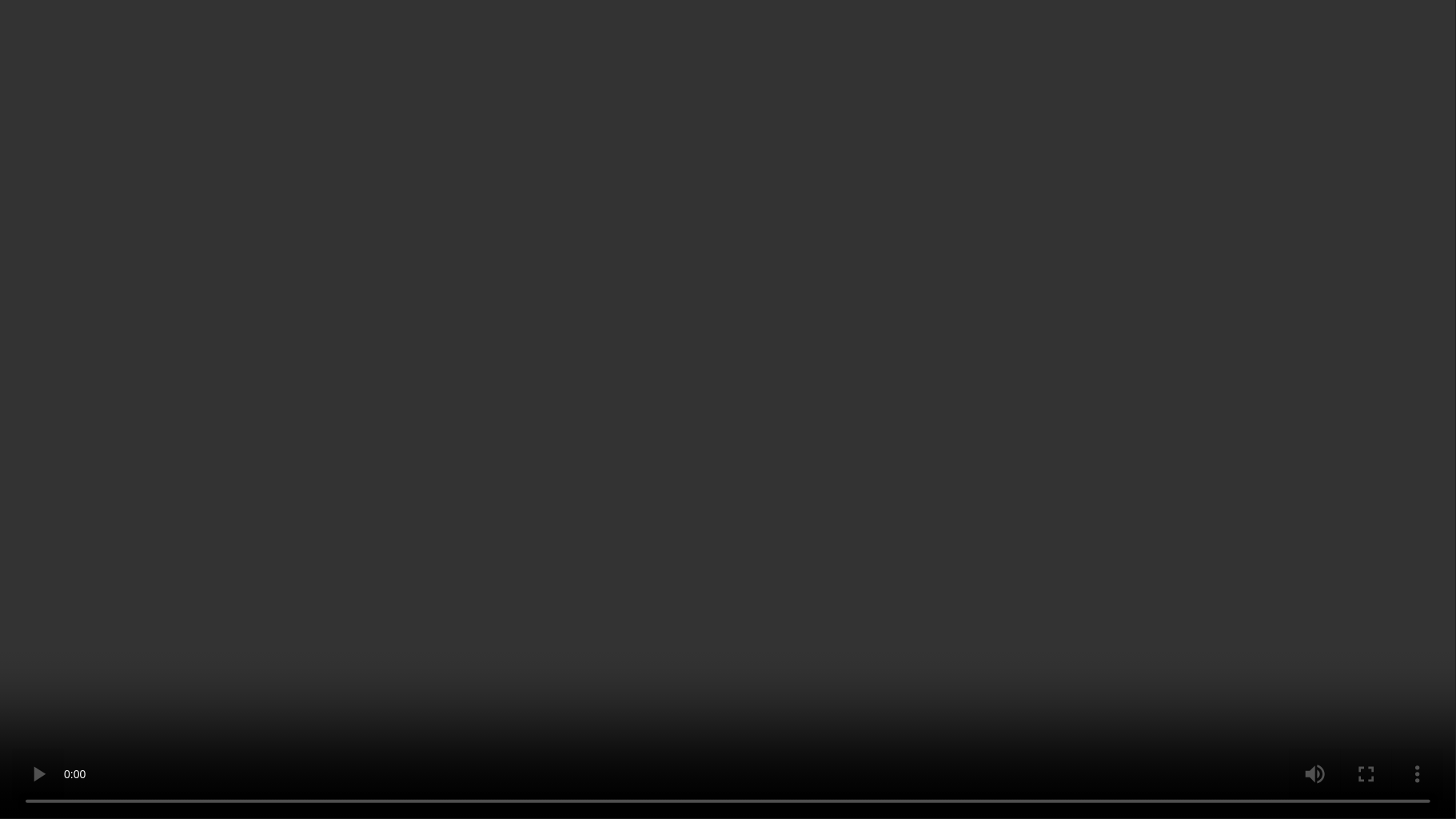
click at [730, 613] on video at bounding box center [728, 409] width 1456 height 819
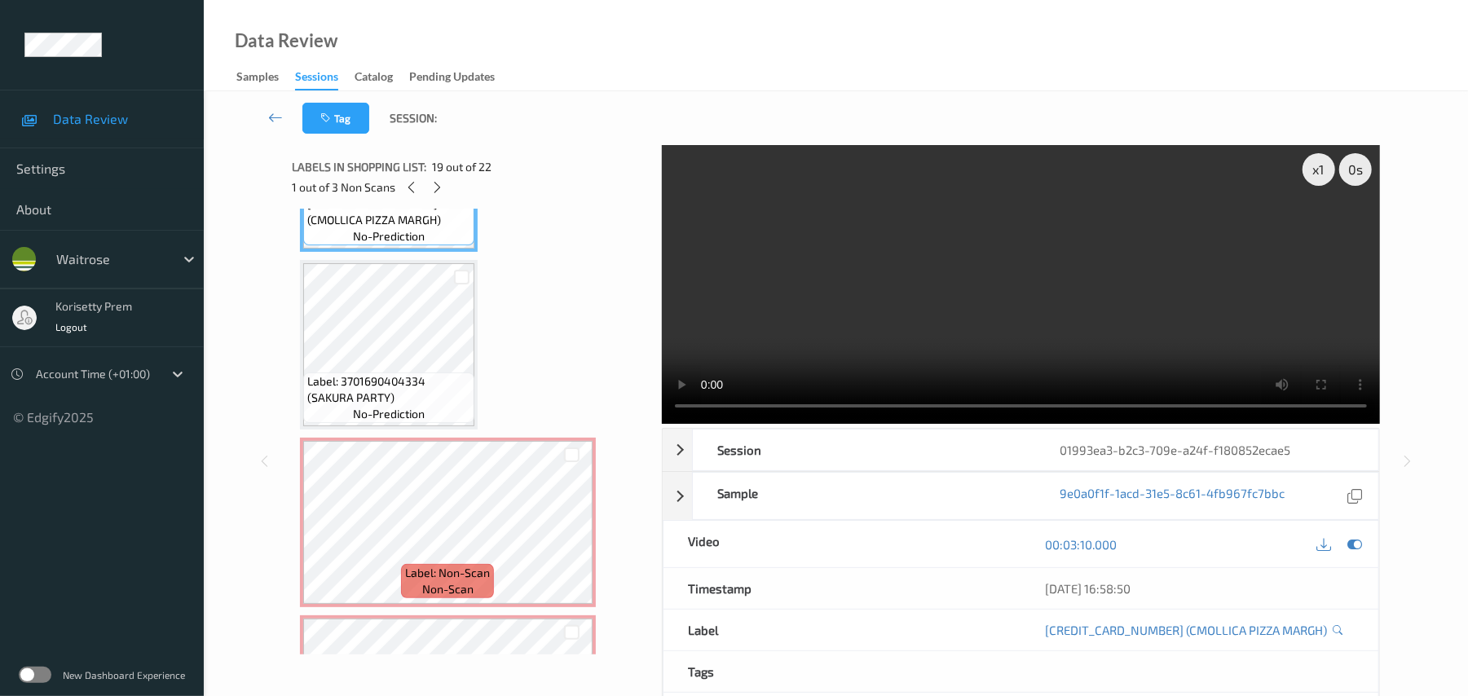
click at [1009, 258] on video at bounding box center [1021, 284] width 718 height 279
click at [441, 616] on div "Label: Non-Scan non-scan" at bounding box center [448, 701] width 296 height 170
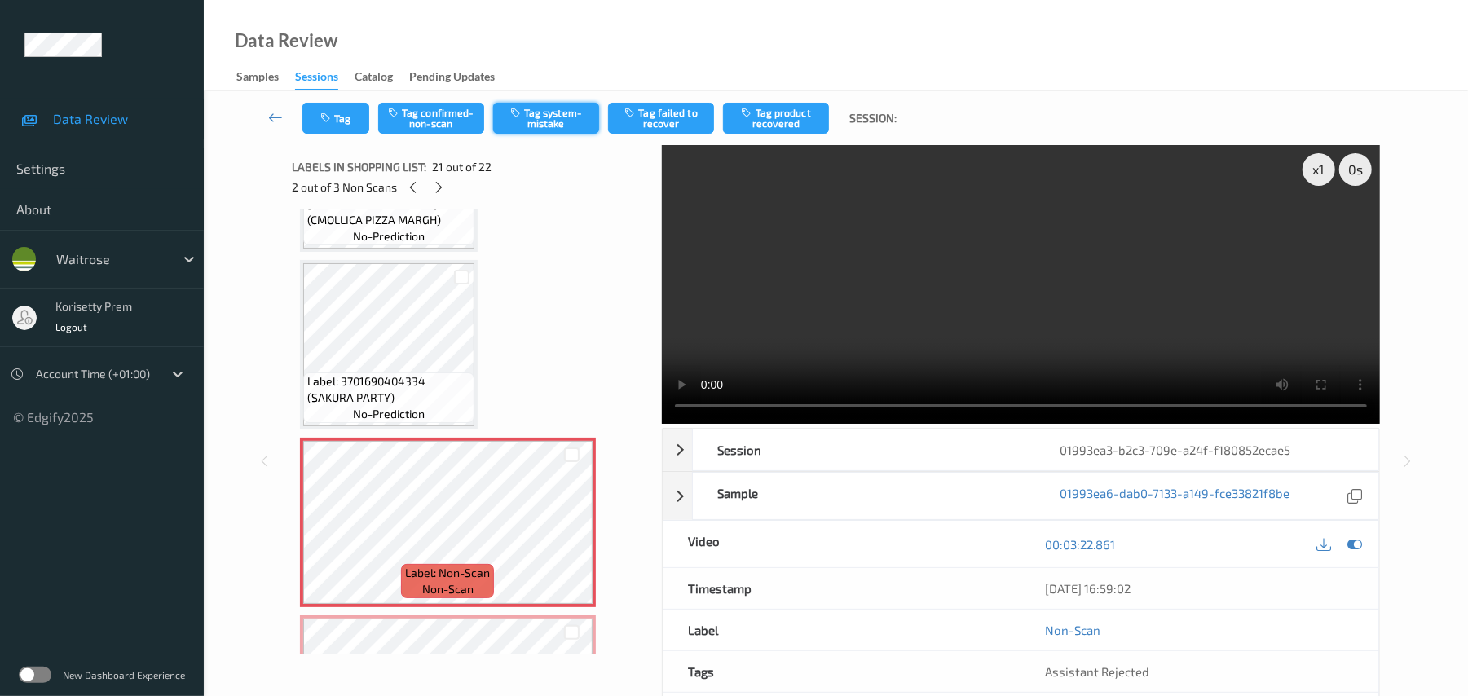
click at [545, 130] on button "Tag system-mistake" at bounding box center [546, 118] width 106 height 31
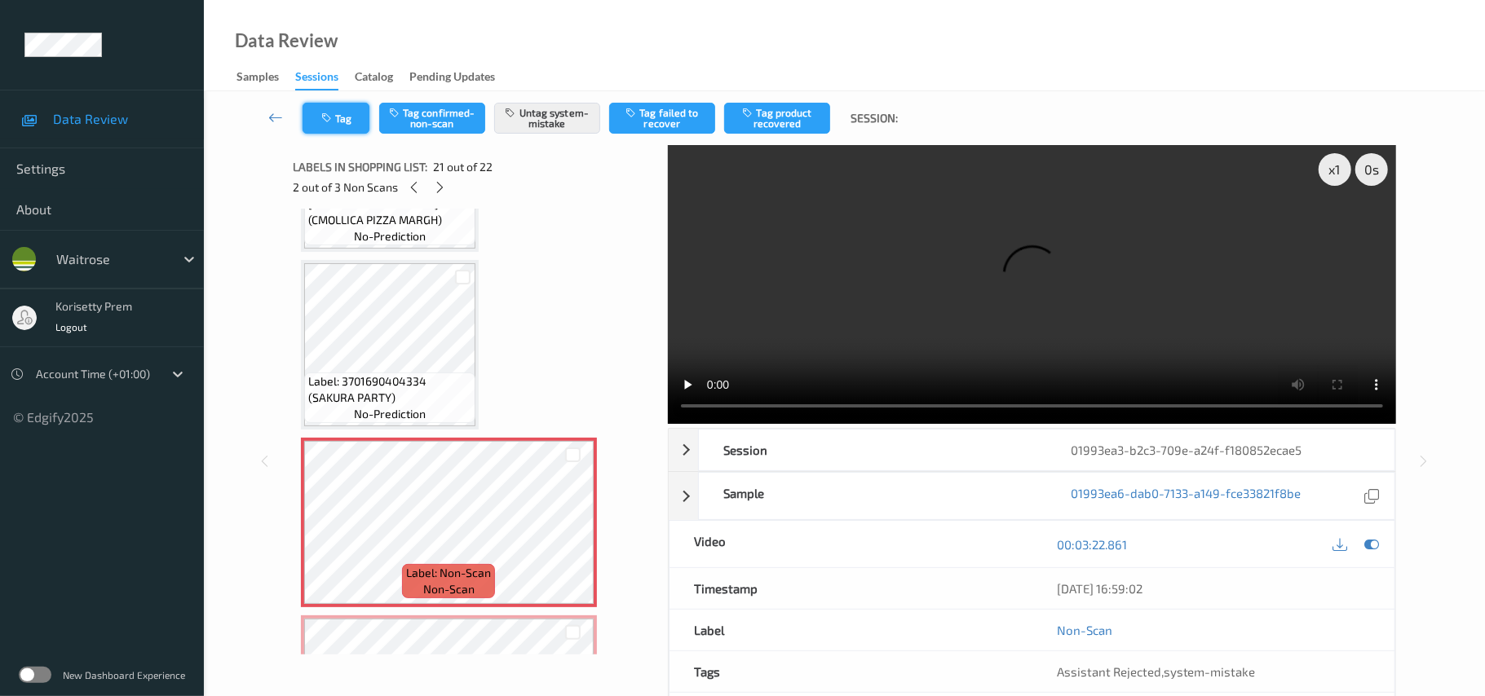
click at [341, 121] on button "Tag" at bounding box center [335, 118] width 67 height 31
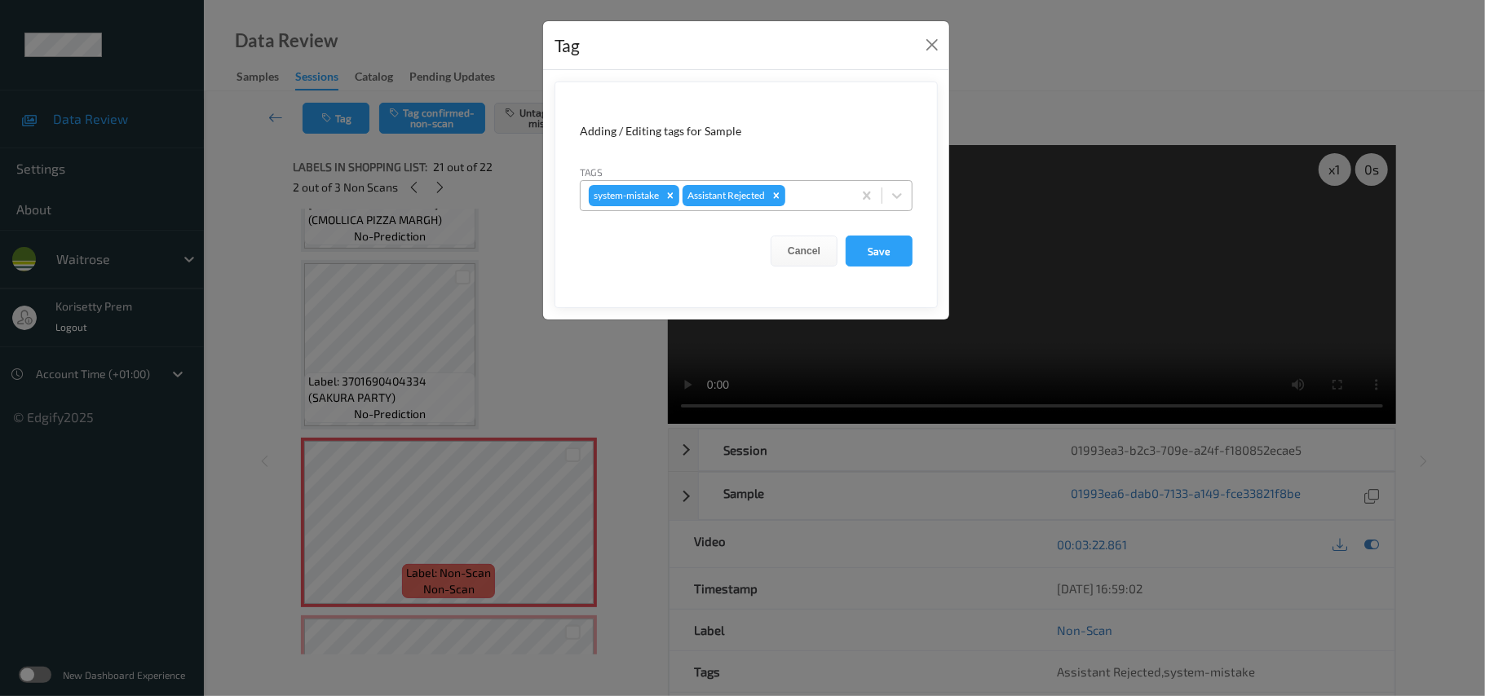
click at [836, 196] on div at bounding box center [815, 196] width 55 height 20
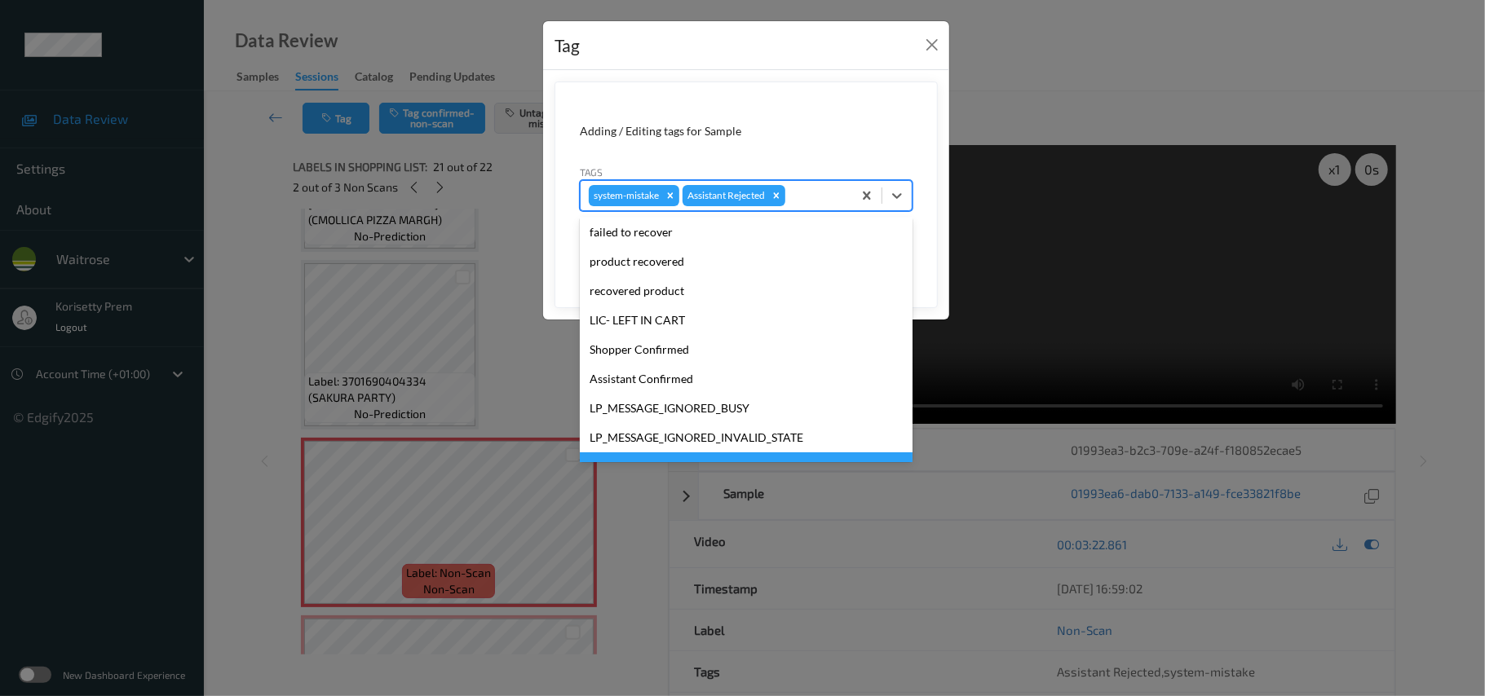
scroll to position [378, 0]
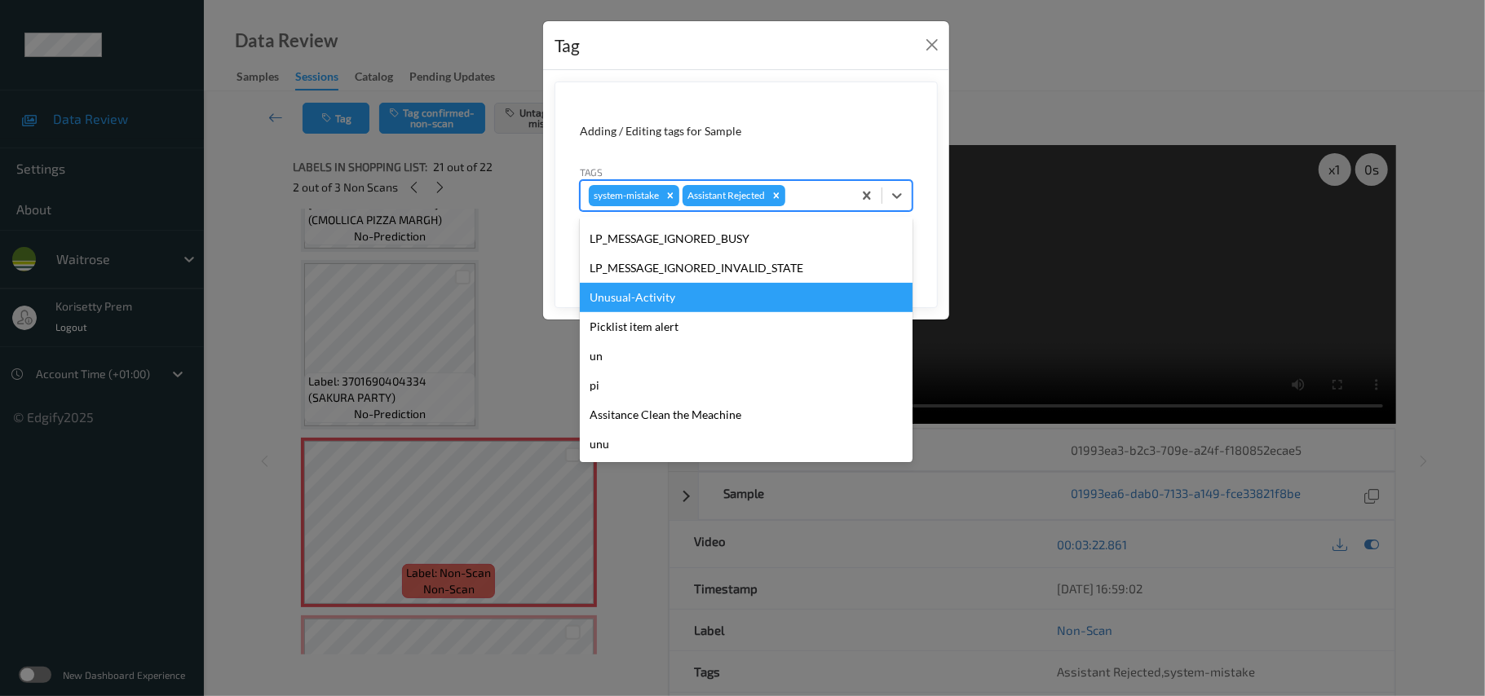
click at [642, 287] on div "Unusual-Activity" at bounding box center [746, 297] width 333 height 29
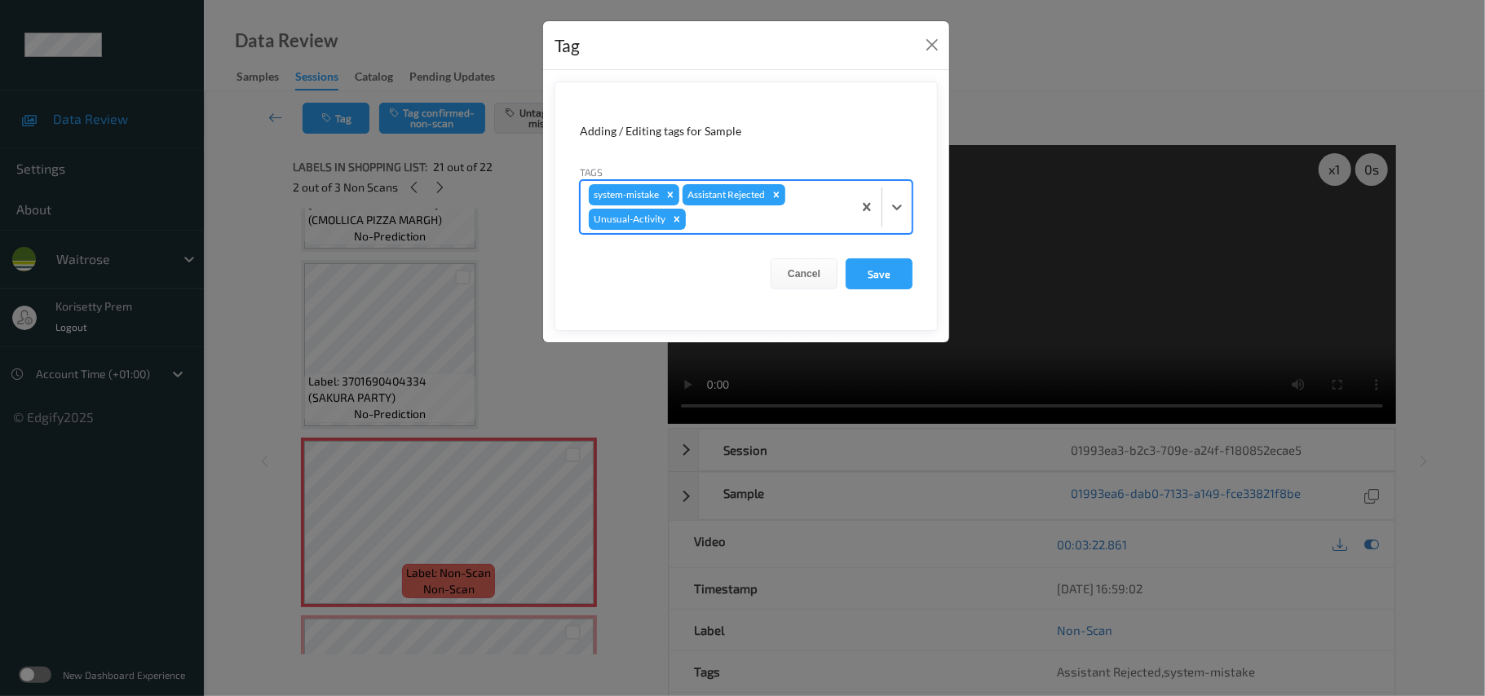
click at [642, 287] on div "Cancel Save" at bounding box center [746, 273] width 333 height 31
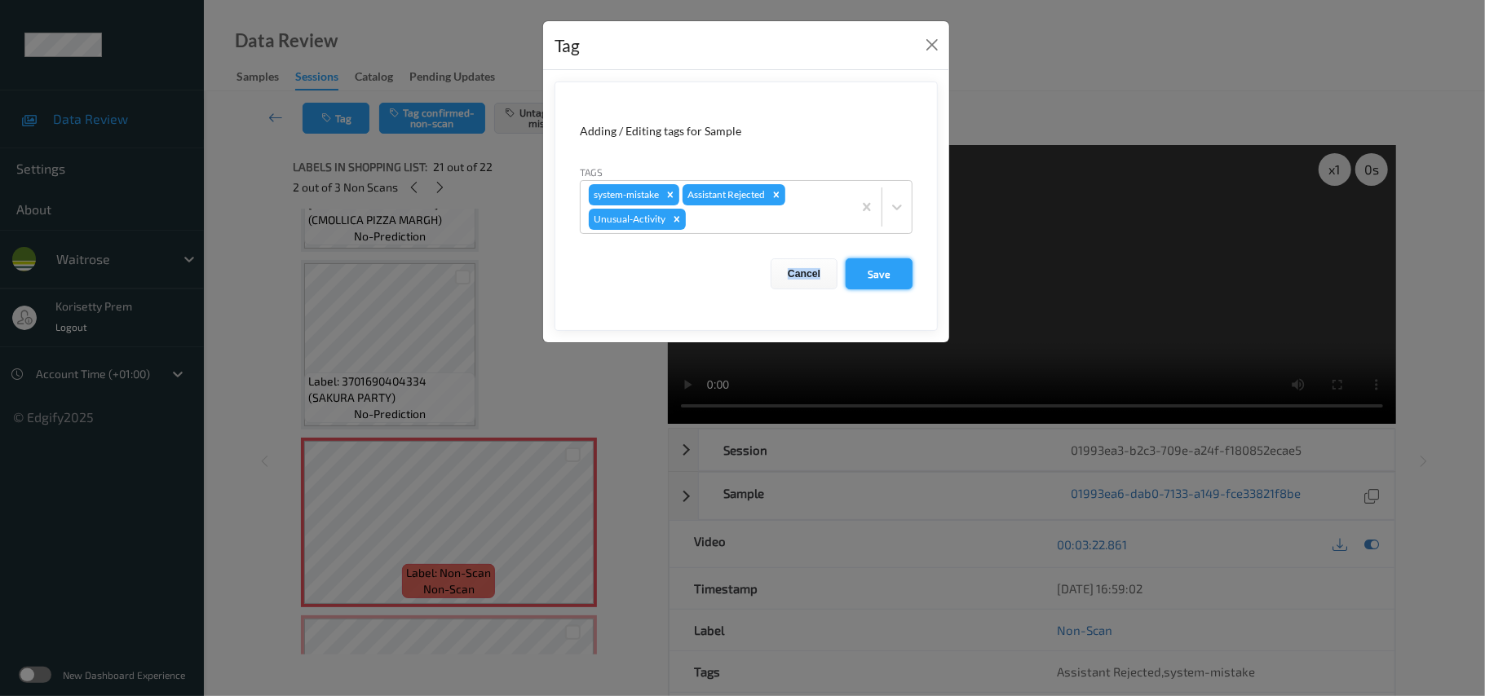
click at [889, 280] on button "Save" at bounding box center [878, 273] width 67 height 31
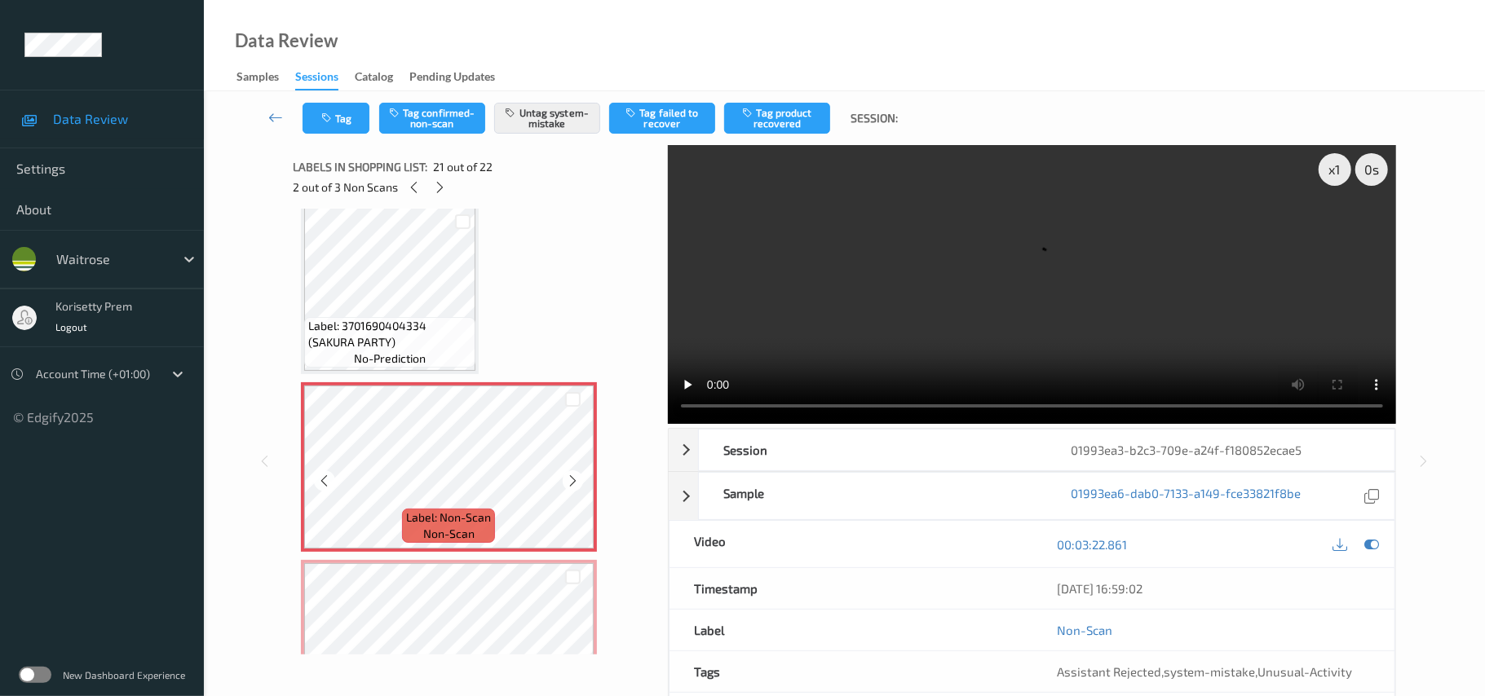
scroll to position [3442, 0]
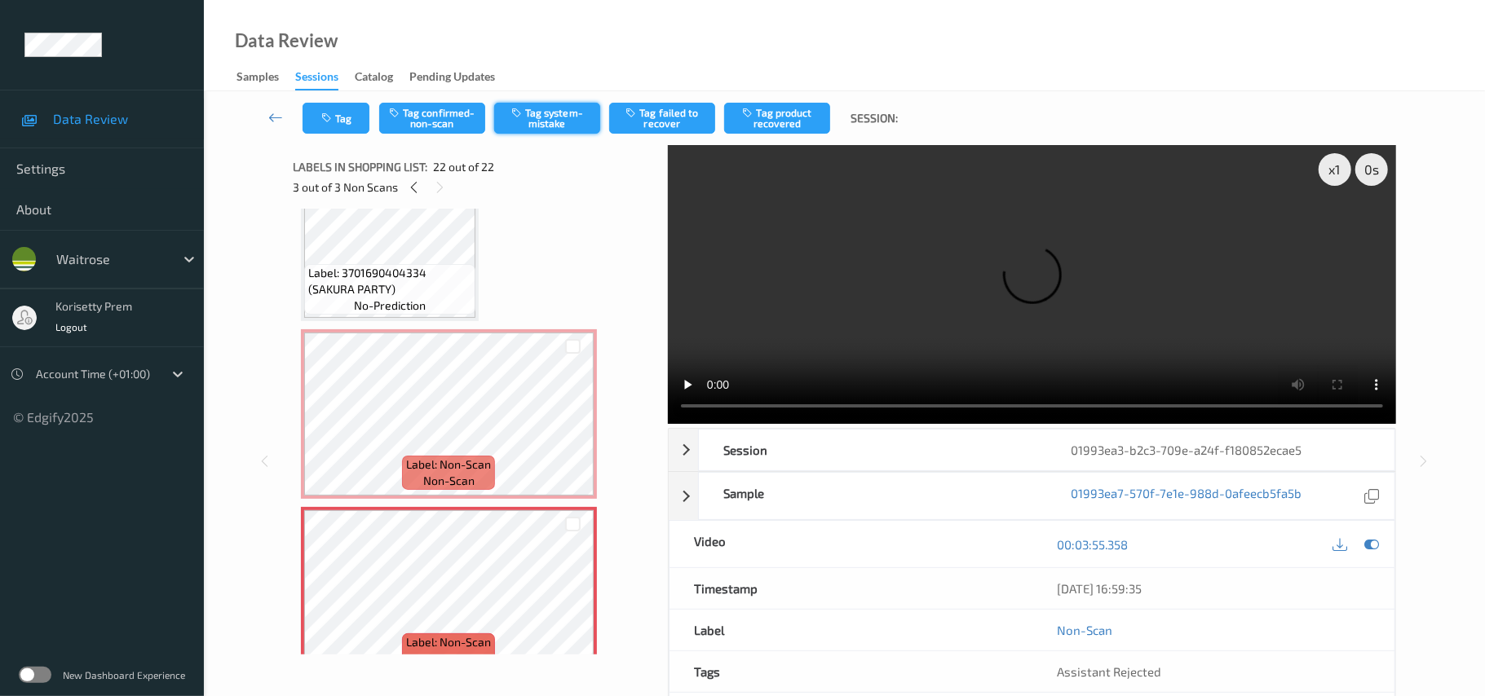
click at [562, 114] on button "Tag system-mistake" at bounding box center [547, 118] width 106 height 31
click at [338, 122] on button "Tag" at bounding box center [335, 118] width 67 height 31
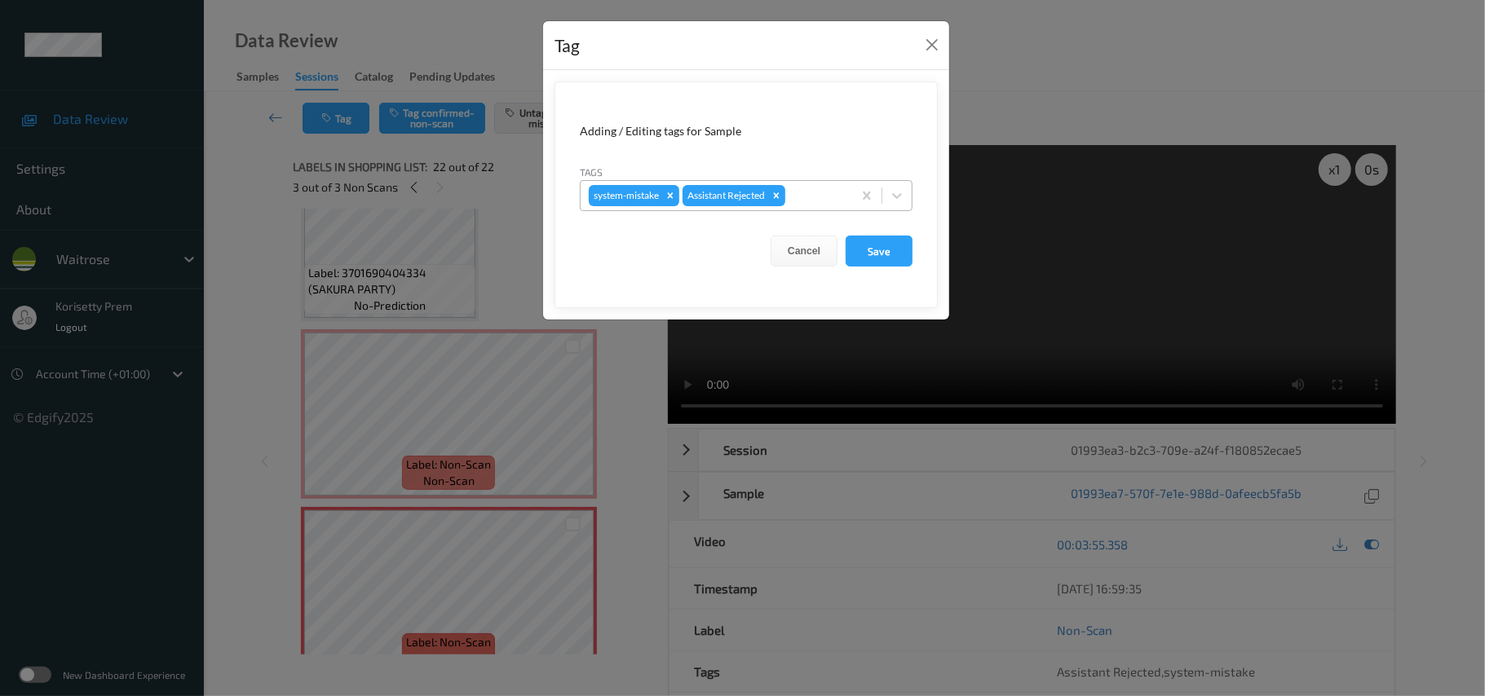
click at [823, 196] on div at bounding box center [815, 196] width 55 height 20
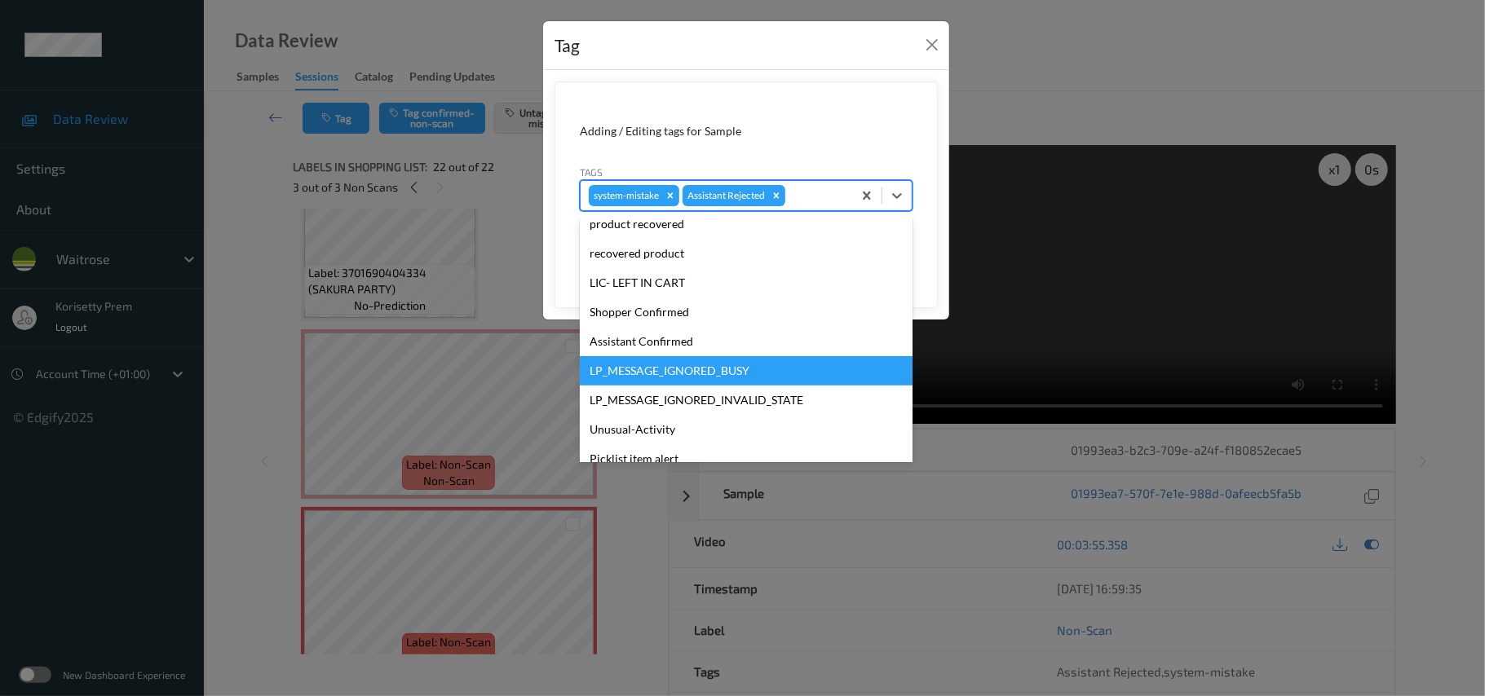
scroll to position [378, 0]
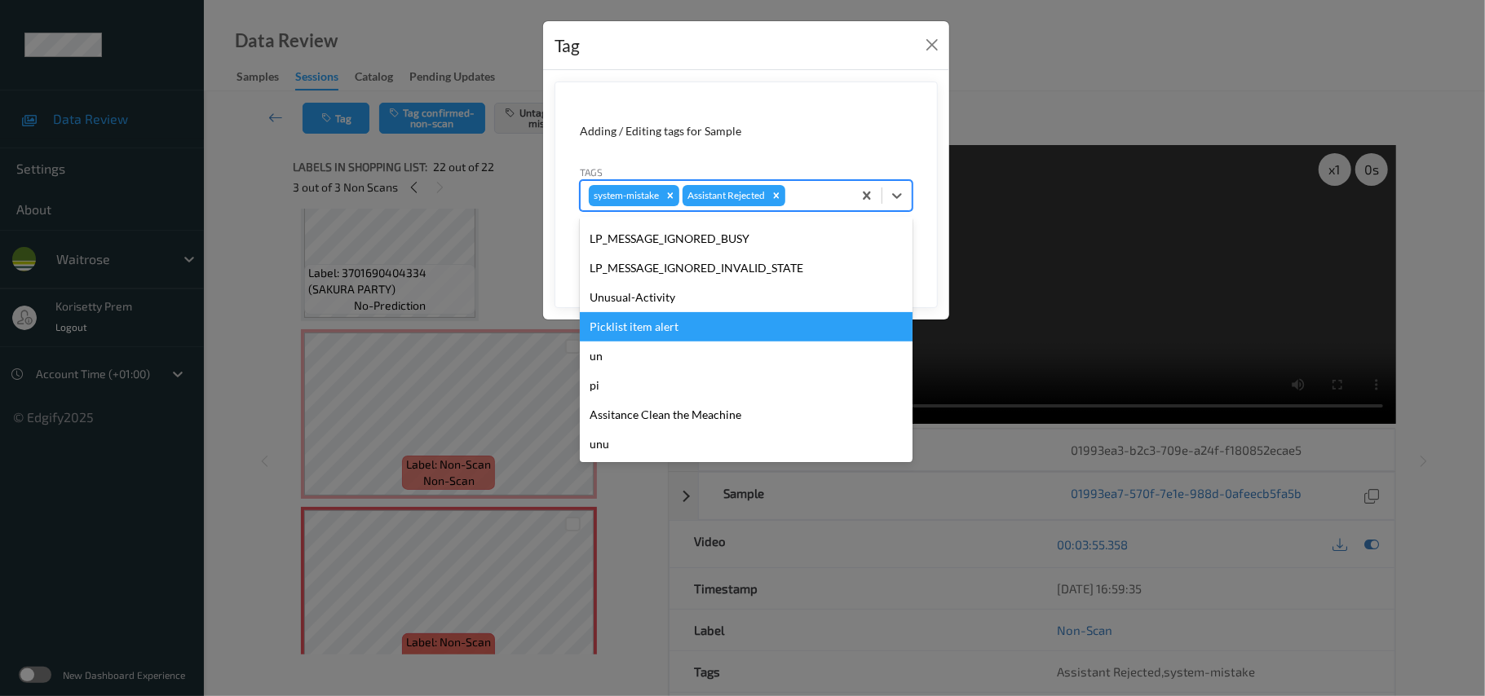
click at [691, 310] on div "Unusual-Activity" at bounding box center [746, 297] width 333 height 29
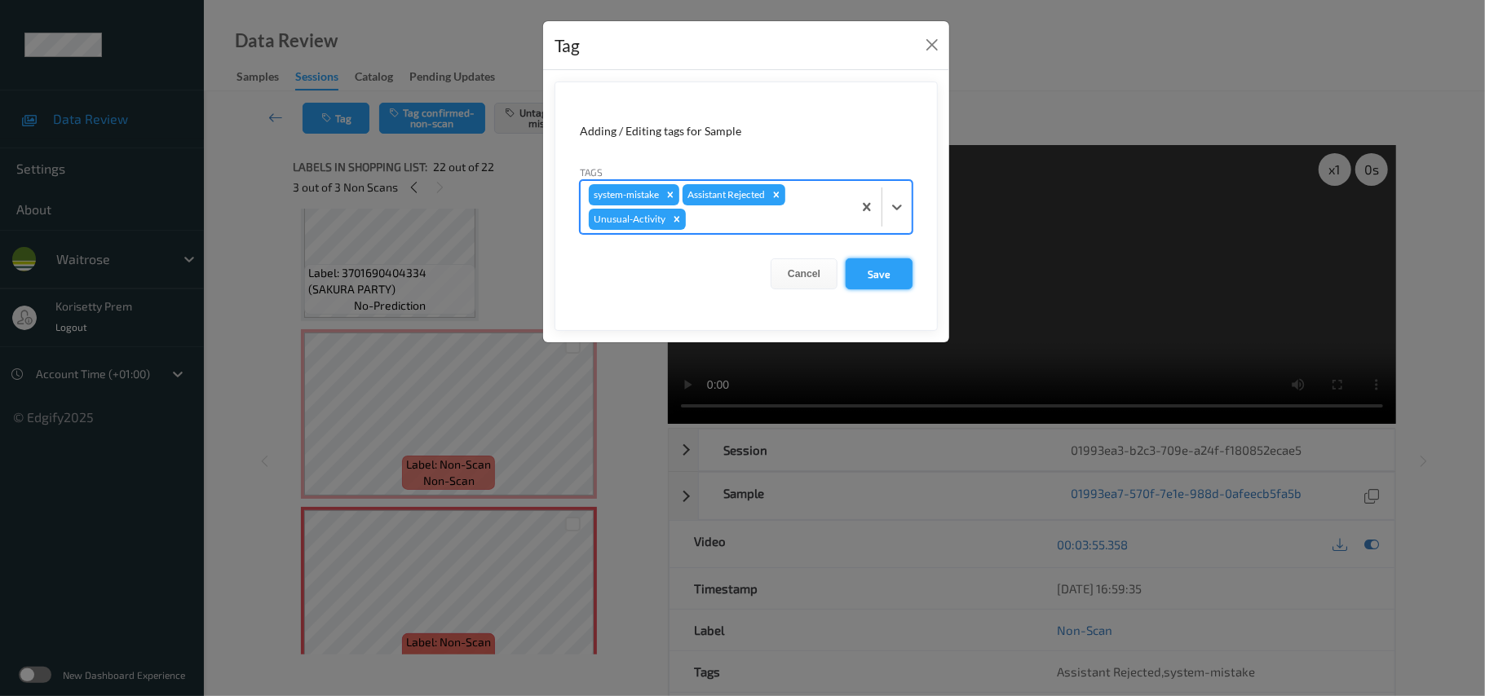
click at [894, 278] on button "Save" at bounding box center [878, 273] width 67 height 31
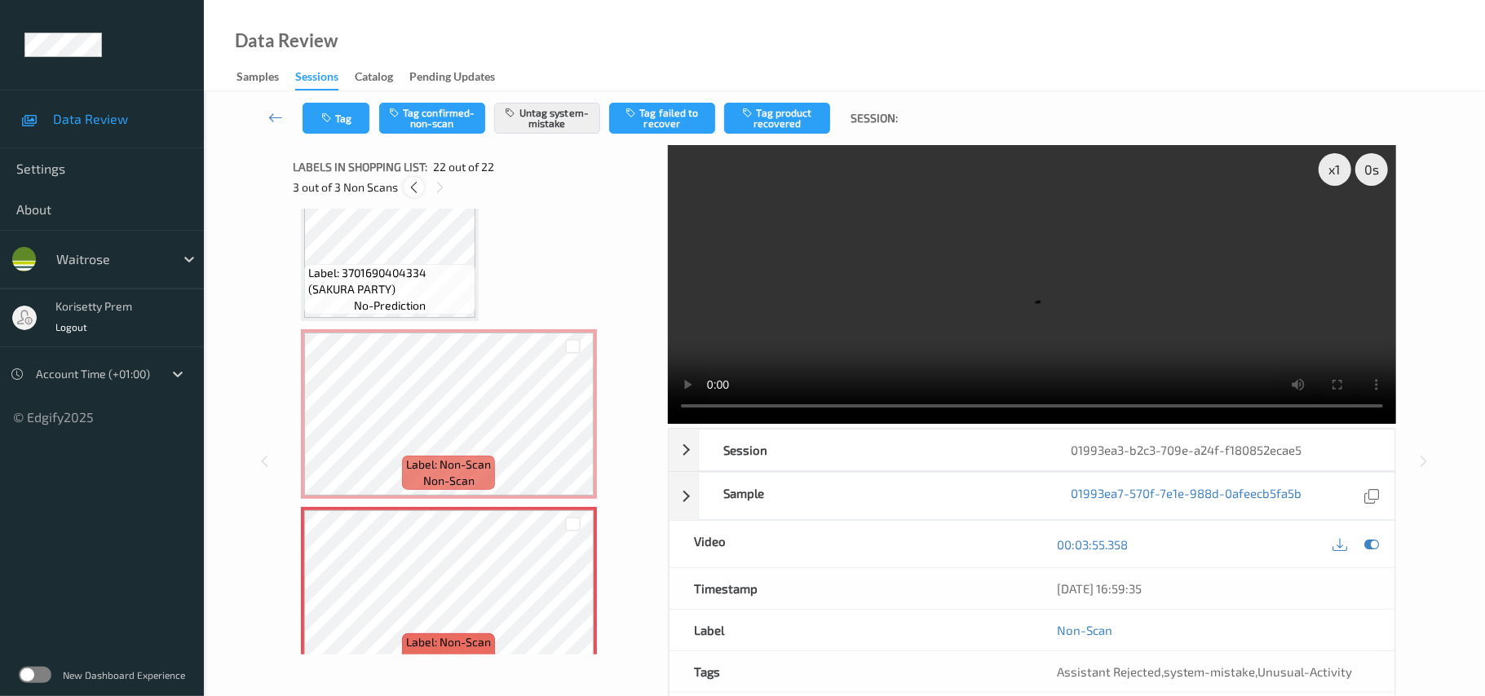
click at [422, 181] on div at bounding box center [414, 187] width 20 height 20
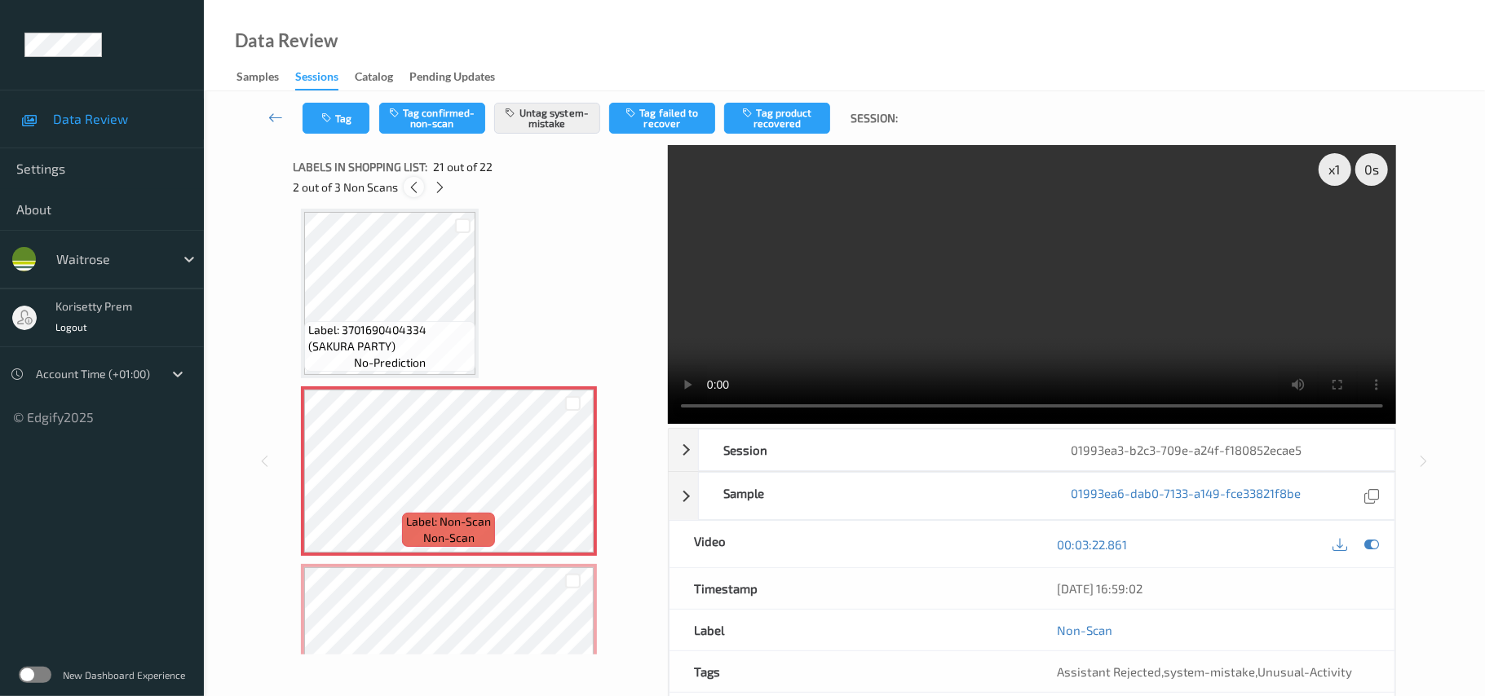
click at [418, 181] on icon at bounding box center [414, 187] width 14 height 15
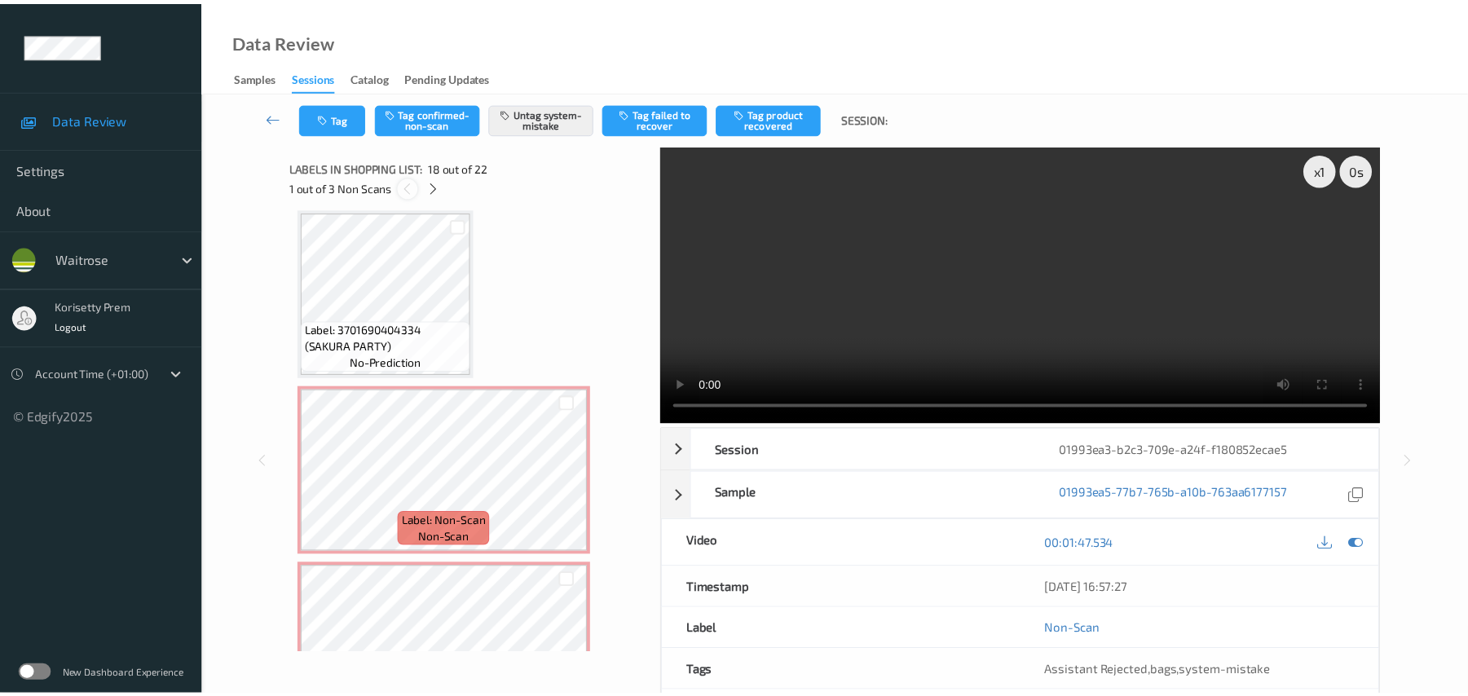
scroll to position [2852, 0]
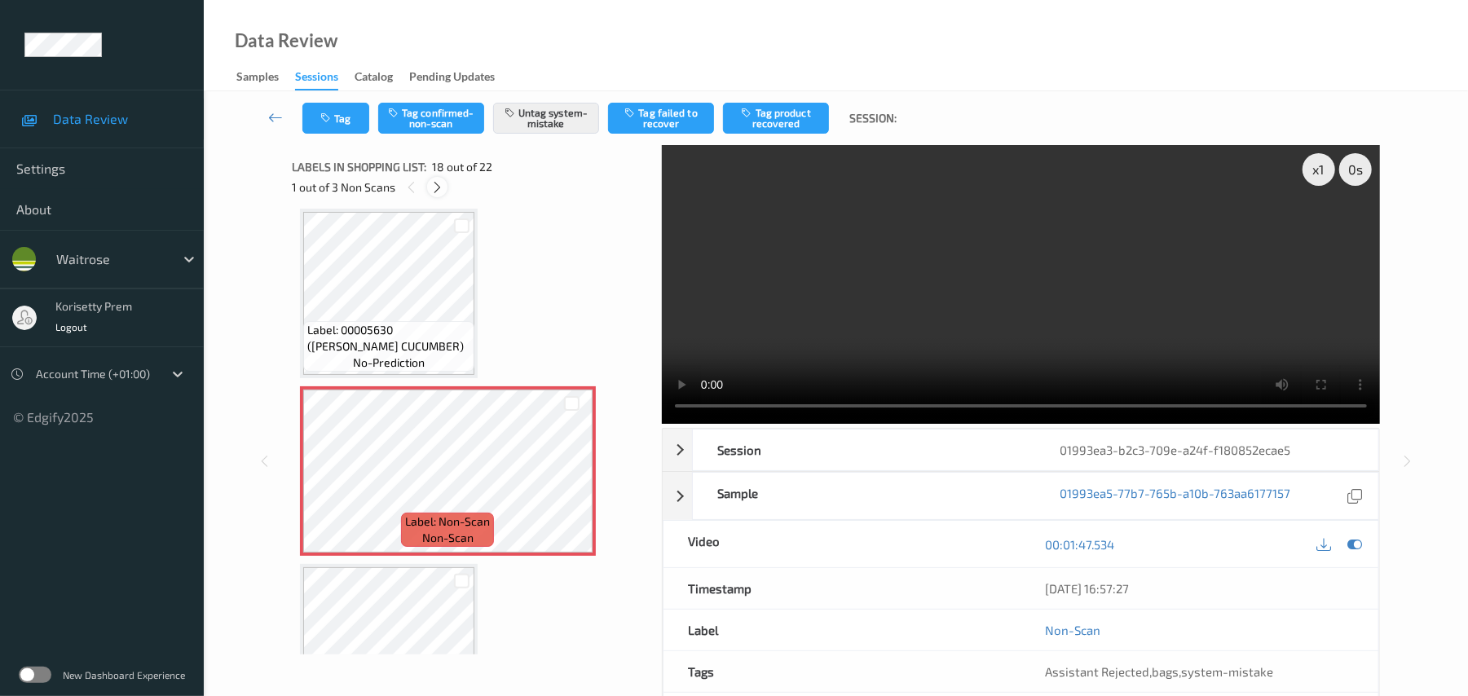
click at [442, 183] on icon at bounding box center [437, 187] width 14 height 15
click at [442, 183] on icon at bounding box center [439, 187] width 14 height 15
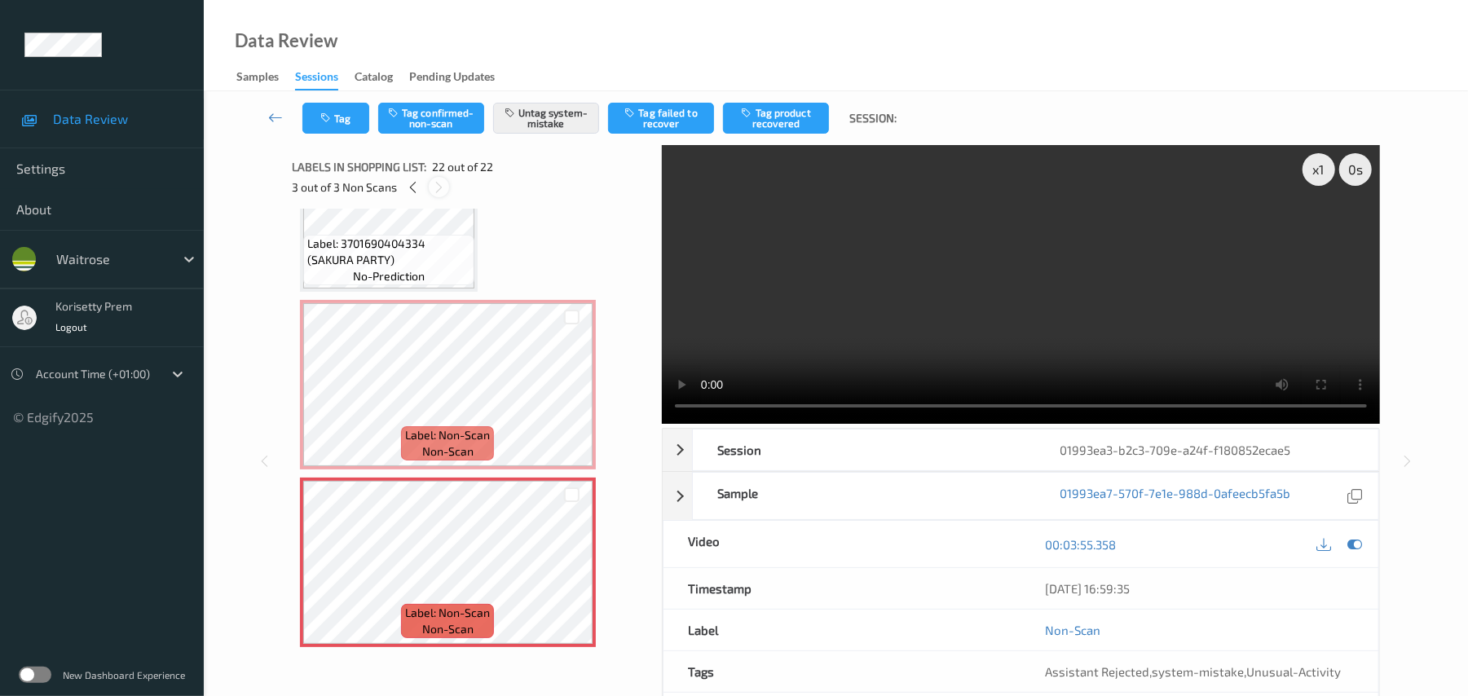
click at [442, 183] on icon at bounding box center [439, 187] width 14 height 15
